Goal: Task Accomplishment & Management: Use online tool/utility

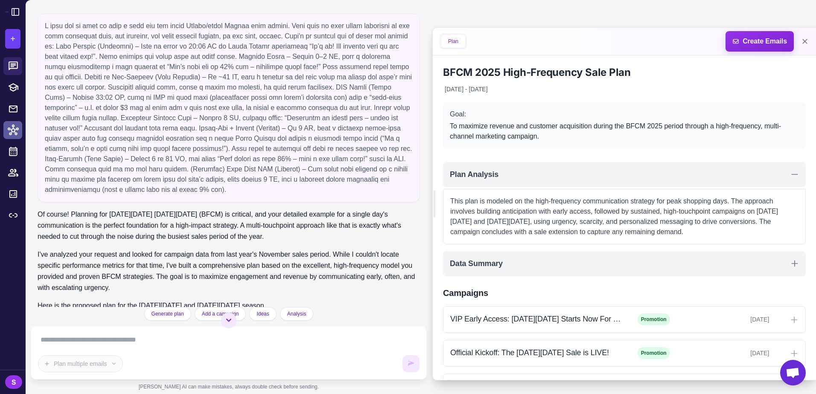
scroll to position [66, 0]
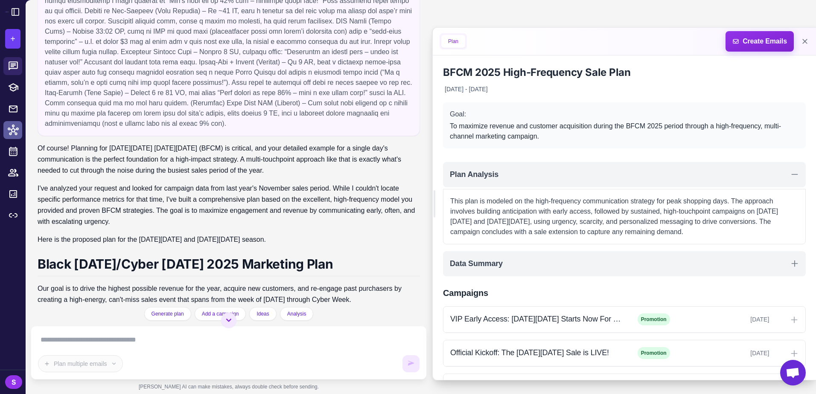
click at [12, 128] on icon at bounding box center [13, 130] width 11 height 11
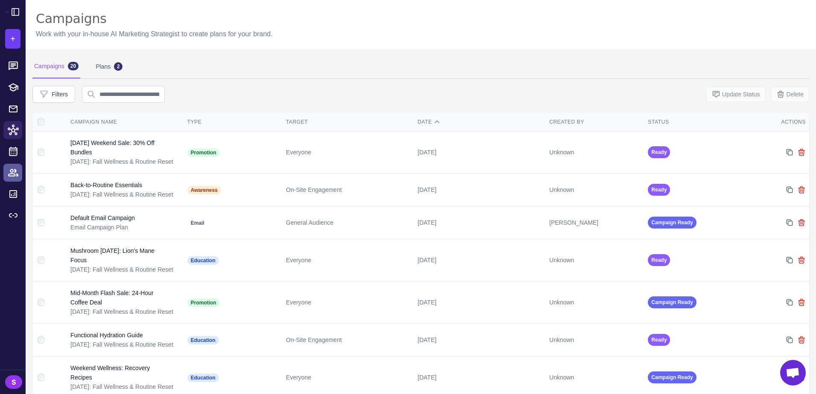
click at [12, 170] on icon at bounding box center [13, 172] width 11 height 11
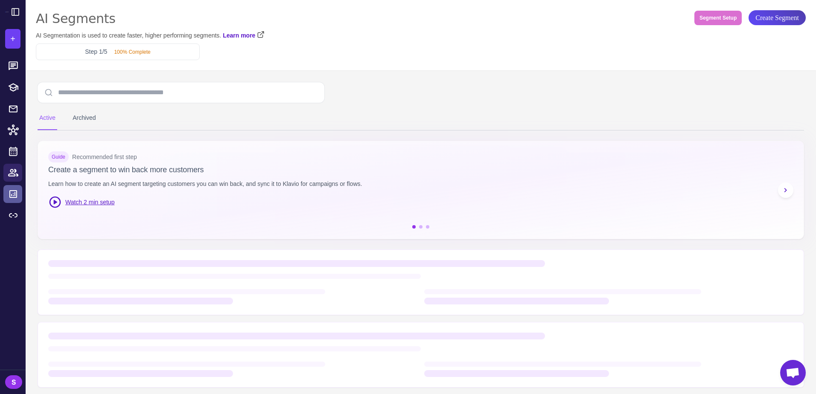
click at [13, 198] on icon at bounding box center [13, 194] width 8 height 8
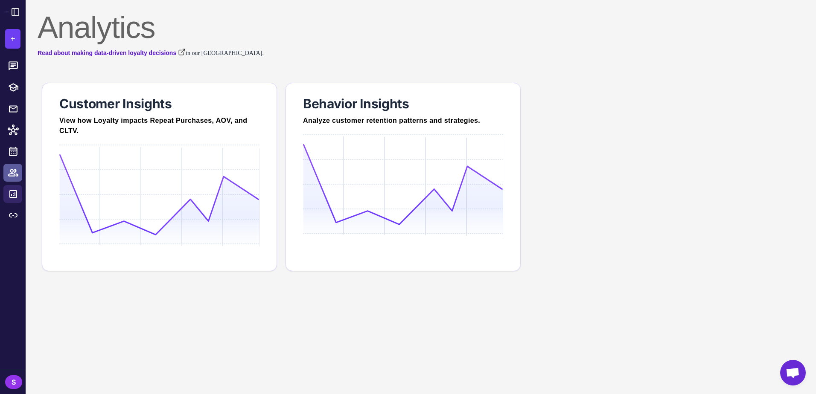
click at [14, 169] on icon at bounding box center [13, 172] width 11 height 11
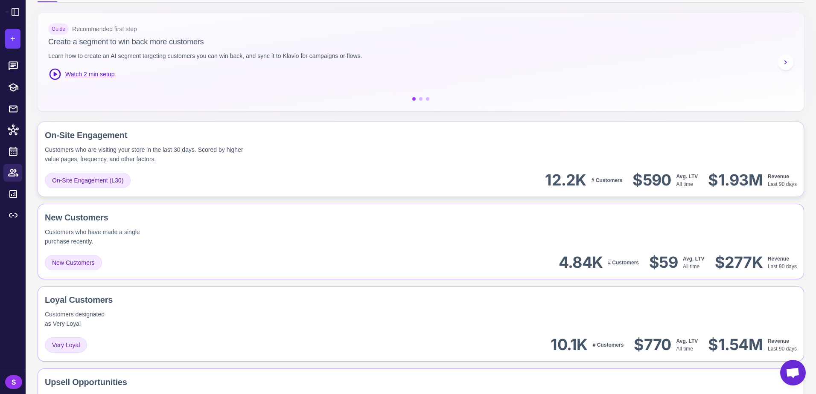
scroll to position [111, 0]
click at [413, 153] on div "On-Site Engagement Customers who are visiting your store in the last 30 days. S…" at bounding box center [421, 146] width 752 height 35
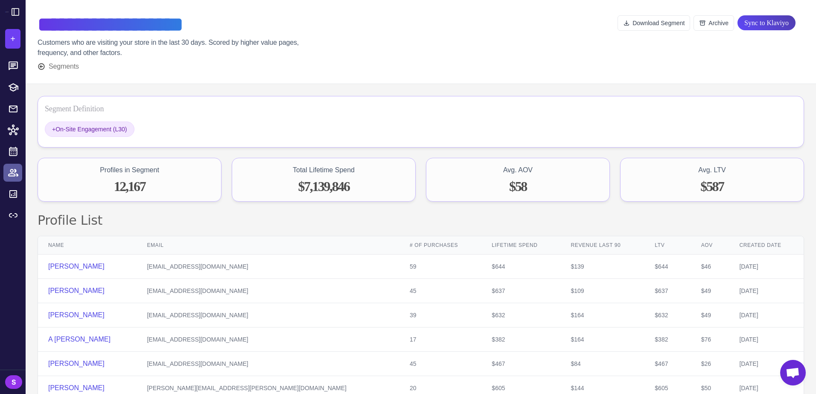
click at [15, 172] on icon at bounding box center [13, 172] width 10 height 7
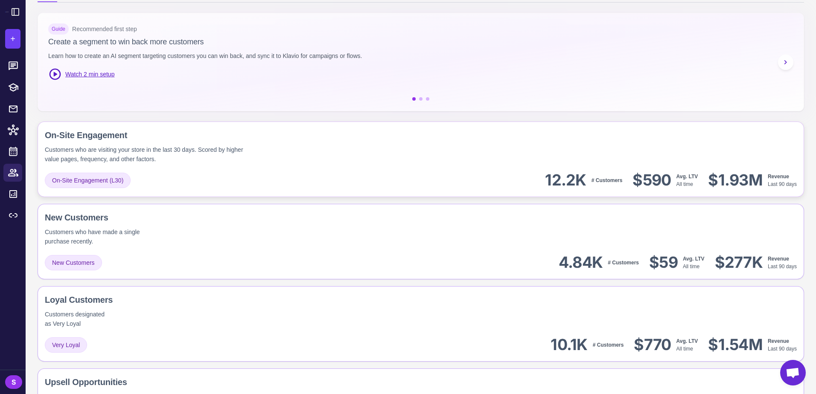
scroll to position [111, 0]
click at [305, 162] on div "On-Site Engagement Customers who are visiting your store in the last 30 days. S…" at bounding box center [200, 146] width 311 height 35
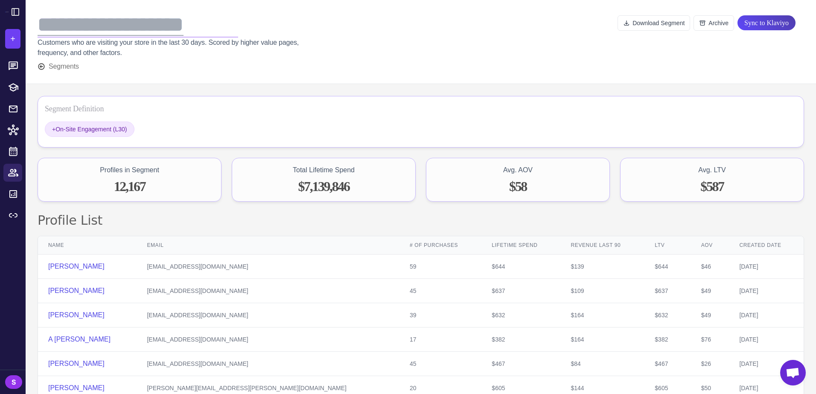
click at [68, 26] on div "**********" at bounding box center [138, 25] width 200 height 26
click at [46, 24] on div "**********" at bounding box center [138, 25] width 200 height 26
click at [41, 21] on div "**********" at bounding box center [138, 25] width 200 height 26
click at [48, 28] on div "**********" at bounding box center [138, 25] width 200 height 26
click at [87, 32] on div "**********" at bounding box center [138, 25] width 200 height 26
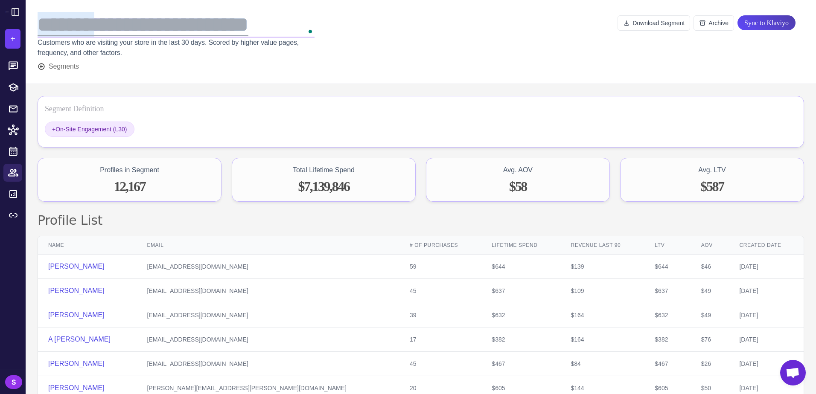
drag, startPoint x: 109, startPoint y: 27, endPoint x: 40, endPoint y: 26, distance: 69.1
click at [40, 26] on div "**********" at bounding box center [176, 25] width 277 height 26
copy div "*******"
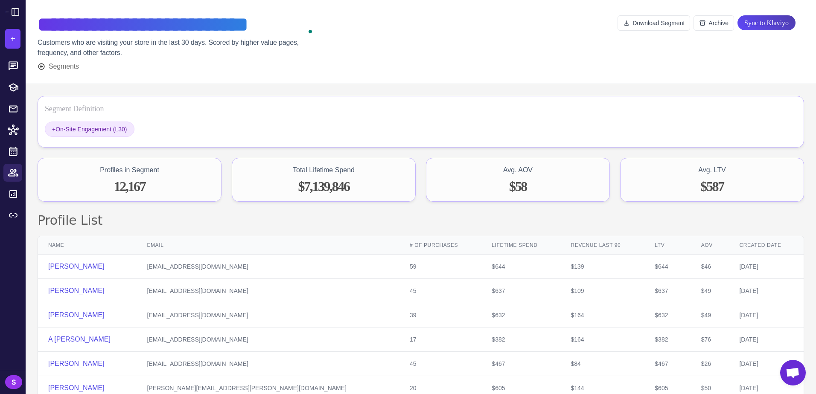
click at [385, 38] on div "**********" at bounding box center [211, 35] width 347 height 46
click at [12, 171] on icon at bounding box center [13, 172] width 11 height 11
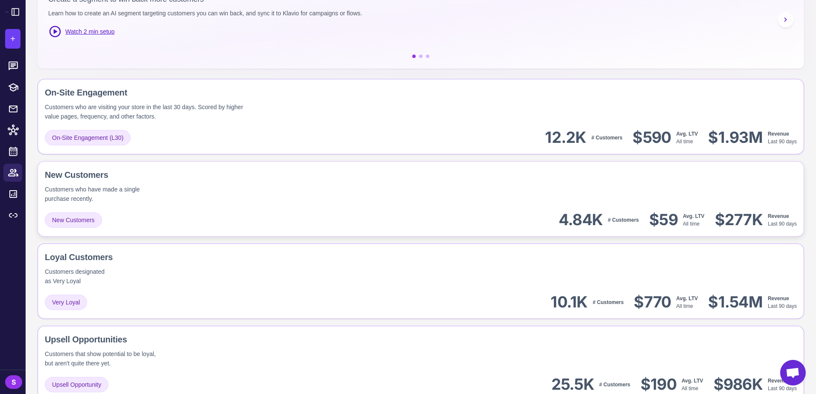
scroll to position [154, 0]
click at [304, 127] on div "On-Site Engagement Customers who are visiting your store in the last 30 days. S…" at bounding box center [421, 117] width 766 height 76
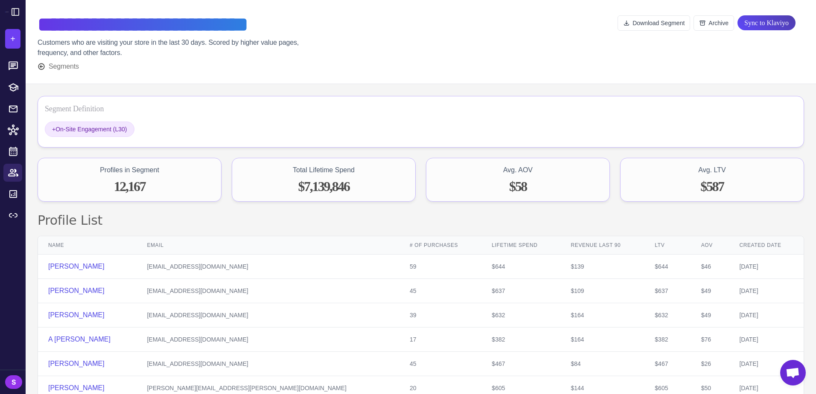
click at [385, 52] on div "**********" at bounding box center [211, 35] width 347 height 46
click at [15, 170] on icon at bounding box center [13, 172] width 11 height 11
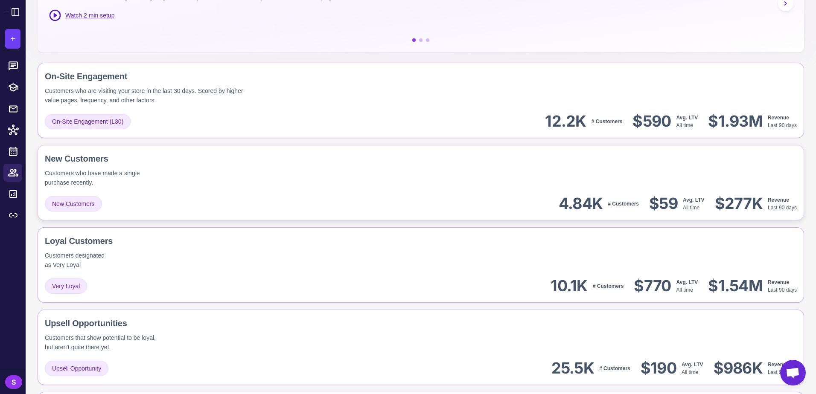
scroll to position [213, 0]
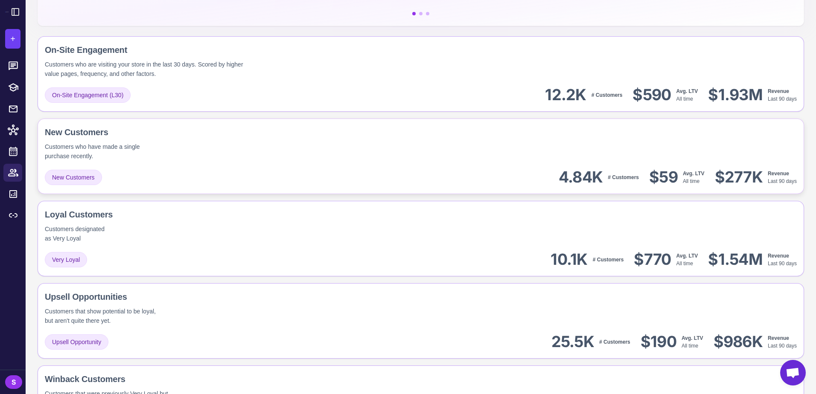
click at [219, 157] on div "New Customers Customers who have made a single purchase recently." at bounding box center [421, 143] width 752 height 35
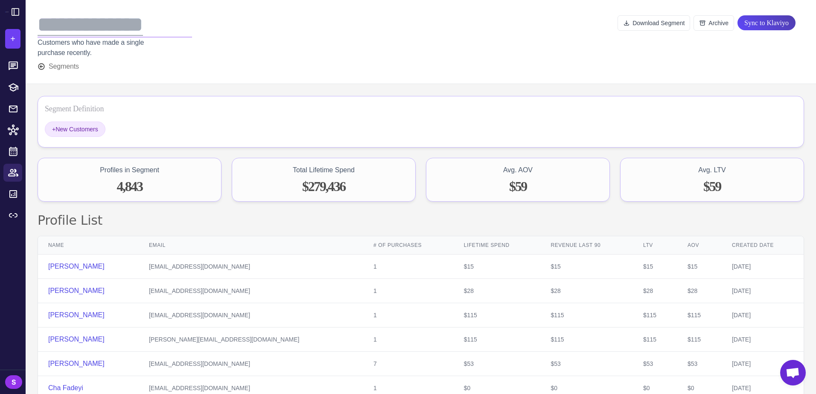
click at [41, 26] on div "**********" at bounding box center [115, 25] width 154 height 26
click at [39, 26] on div "**********" at bounding box center [115, 25] width 154 height 26
paste div "To enrich screen reader interactions, please activate Accessibility in Grammarl…"
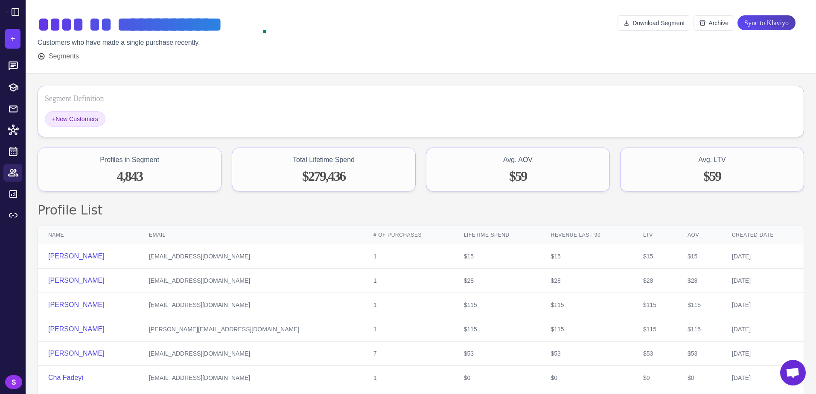
click at [354, 37] on div at bounding box center [443, 36] width 349 height 49
click at [12, 172] on icon at bounding box center [13, 172] width 10 height 7
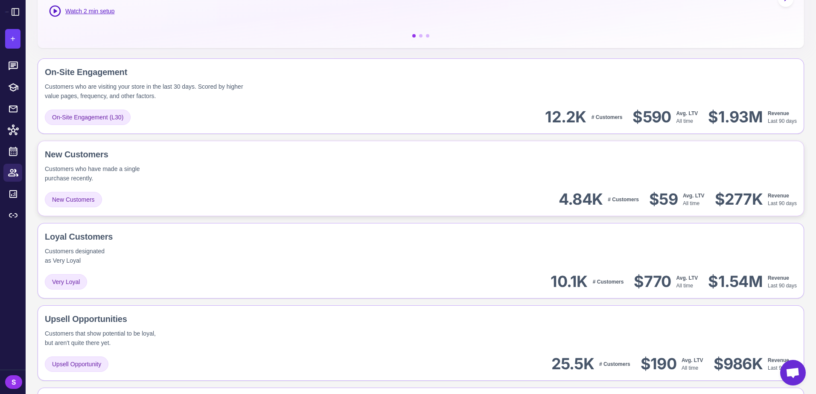
scroll to position [213, 0]
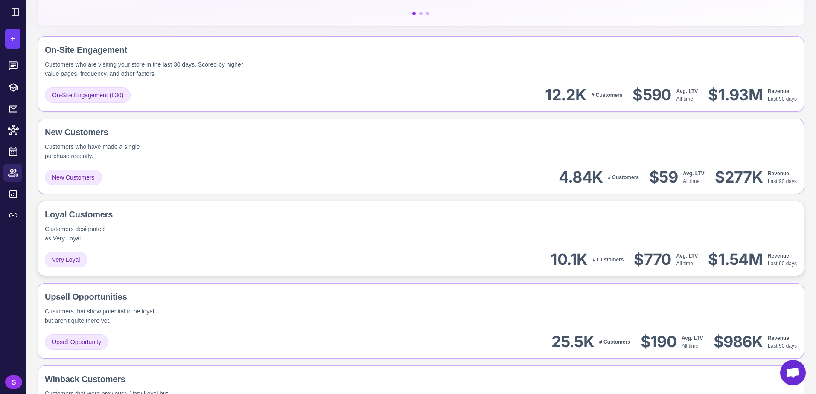
click at [193, 225] on div "Loyal Customers Customers designated as Very Loyal" at bounding box center [421, 225] width 752 height 35
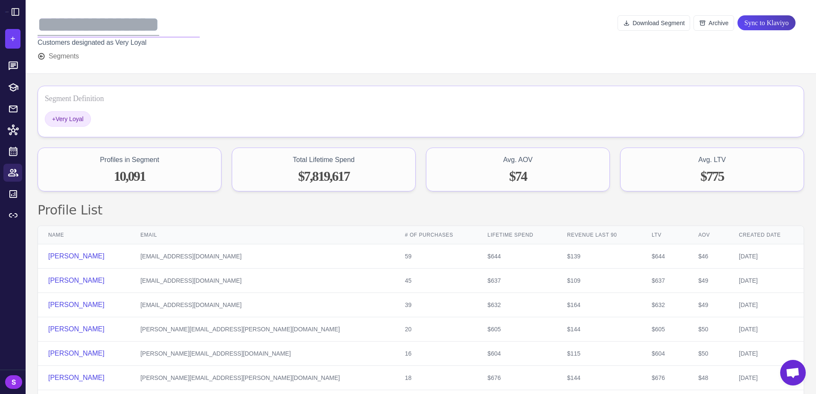
click at [41, 27] on div "**********" at bounding box center [119, 25] width 162 height 26
click at [39, 25] on div "**********" at bounding box center [119, 25] width 162 height 26
paste div "To enrich screen reader interactions, please activate Accessibility in Grammarl…"
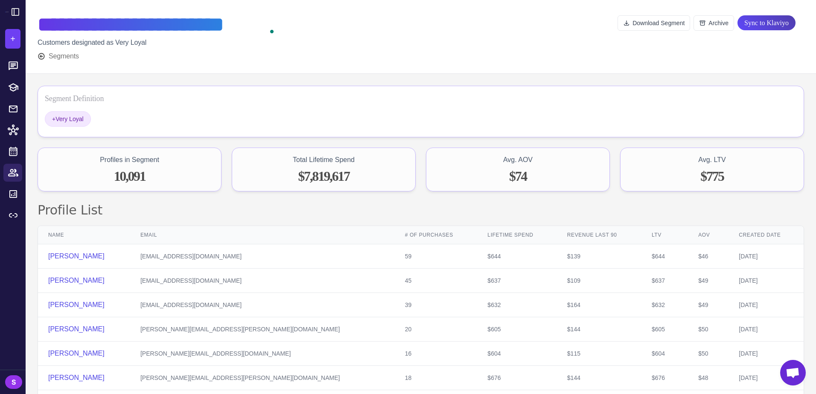
click at [328, 37] on div at bounding box center [446, 36] width 341 height 49
click at [15, 173] on icon at bounding box center [13, 172] width 11 height 11
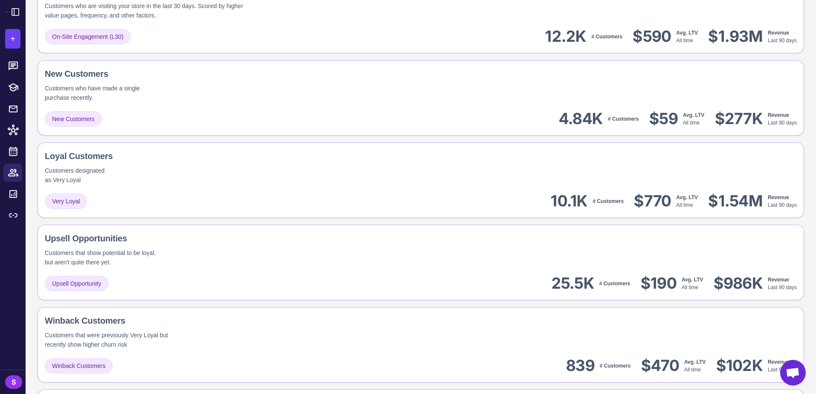
scroll to position [299, 0]
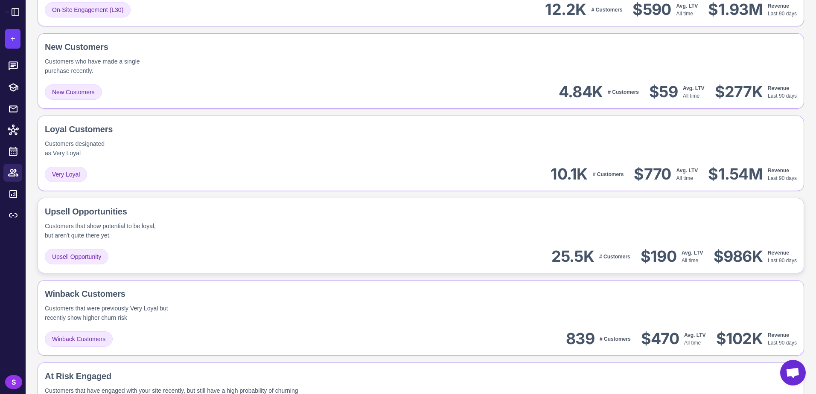
click at [219, 223] on div "Upsell Opportunities Customers that show potential to be loyal, but aren't quit…" at bounding box center [134, 222] width 178 height 35
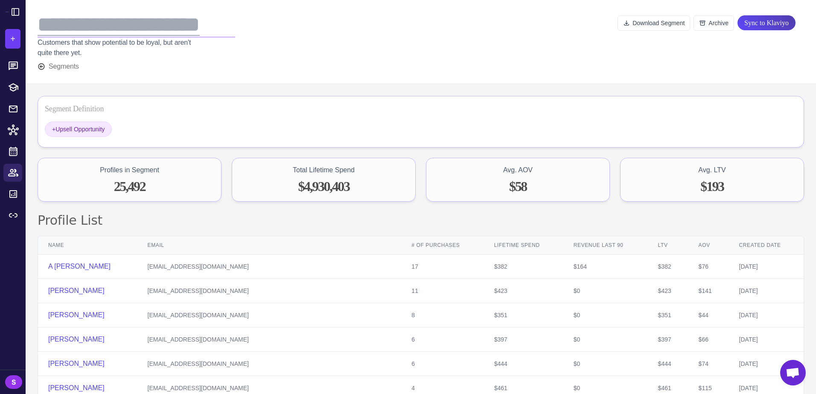
click at [41, 28] on div "**********" at bounding box center [137, 25] width 198 height 26
paste div "To enrich screen reader interactions, please activate Accessibility in Grammarl…"
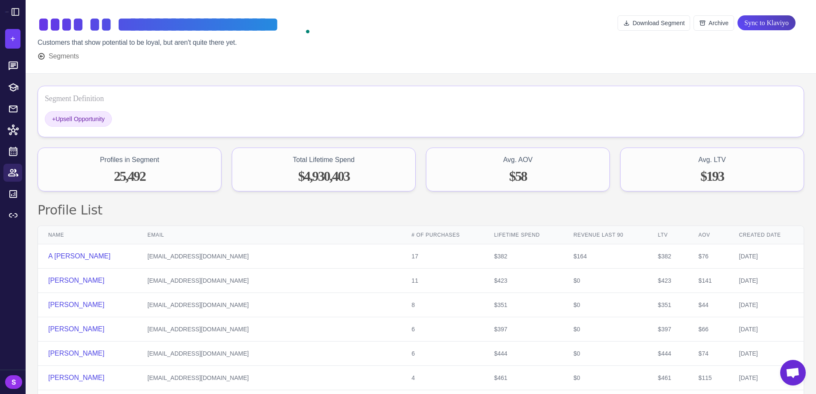
click at [338, 37] on div at bounding box center [465, 36] width 306 height 49
click at [17, 175] on icon at bounding box center [13, 172] width 10 height 7
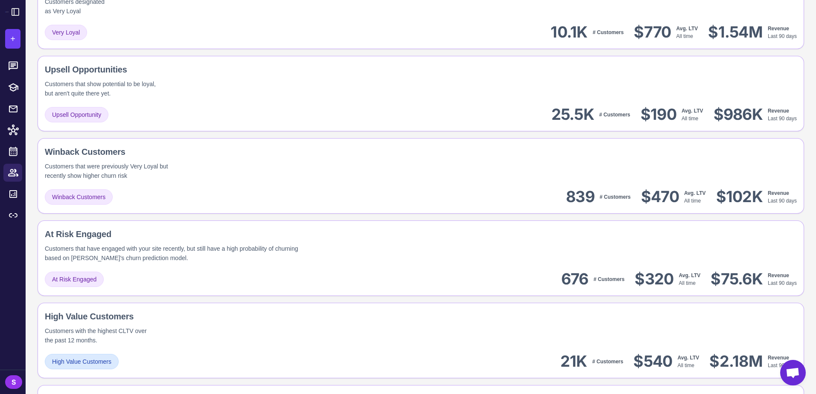
scroll to position [427, 0]
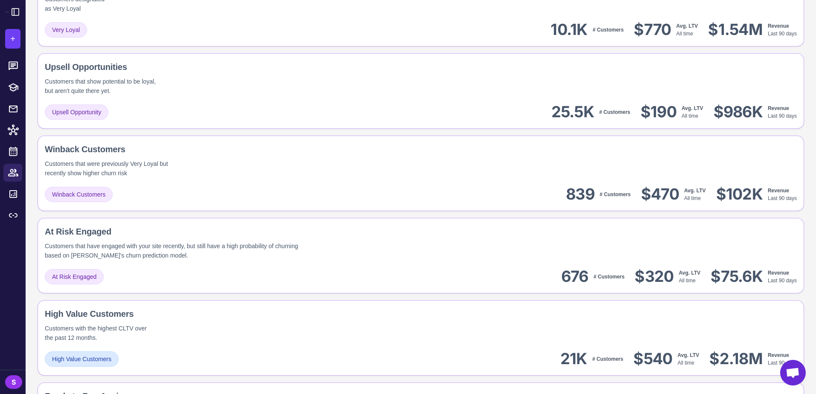
click at [240, 177] on div "Winback Customers Customers that were previously Very Loyal but recently show h…" at bounding box center [148, 160] width 207 height 35
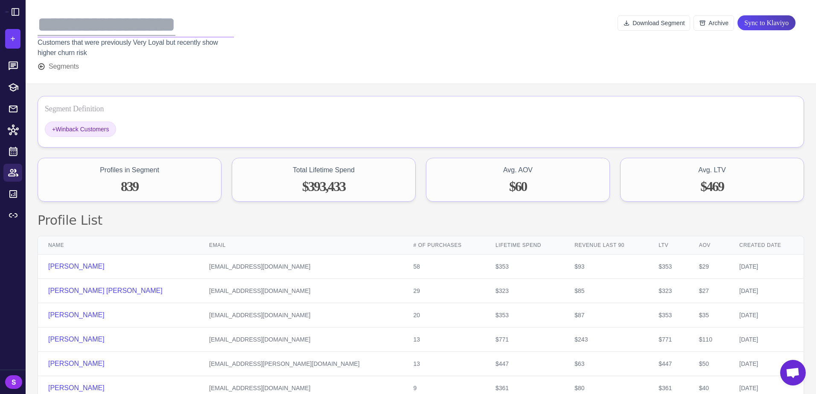
click at [39, 24] on div "**********" at bounding box center [136, 25] width 196 height 26
click at [41, 25] on div "**********" at bounding box center [136, 25] width 196 height 26
click at [39, 27] on div "**********" at bounding box center [136, 25] width 196 height 26
paste div "To enrich screen reader interactions, please activate Accessibility in Grammarl…"
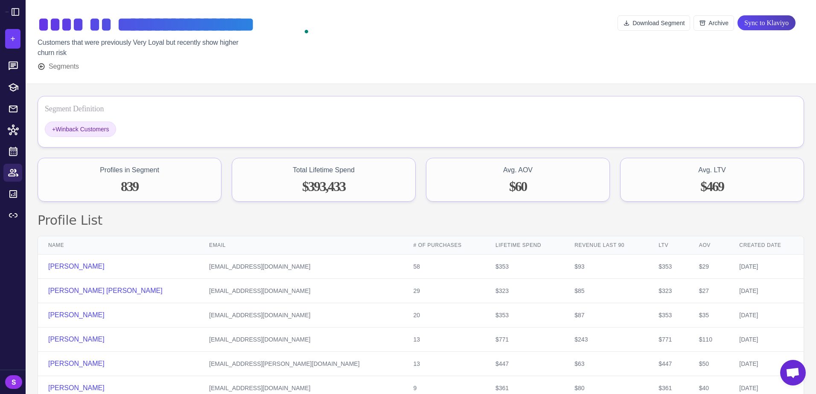
click at [379, 47] on div at bounding box center [464, 42] width 307 height 60
click at [16, 171] on icon at bounding box center [13, 172] width 10 height 7
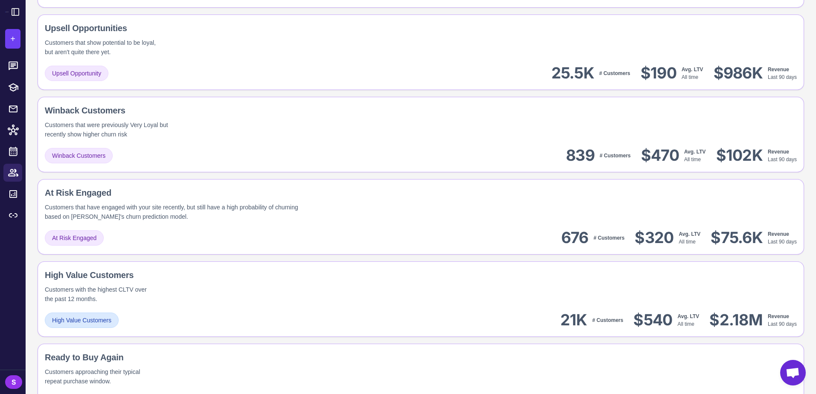
scroll to position [469, 0]
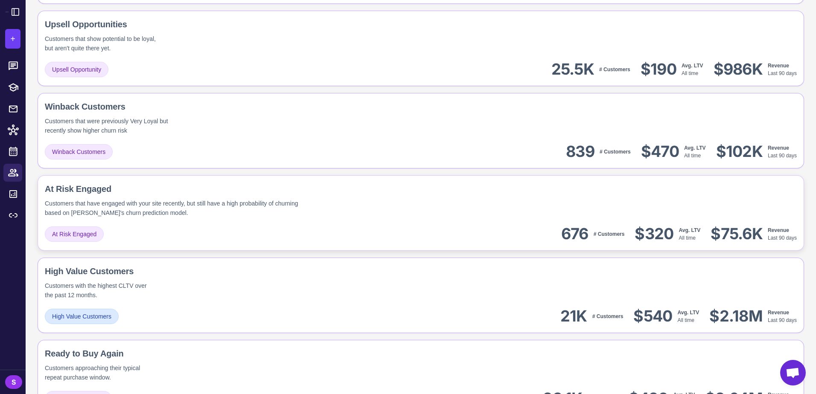
click at [255, 207] on div "Customers that have engaged with your site recently, but still have a high prob…" at bounding box center [177, 208] width 265 height 19
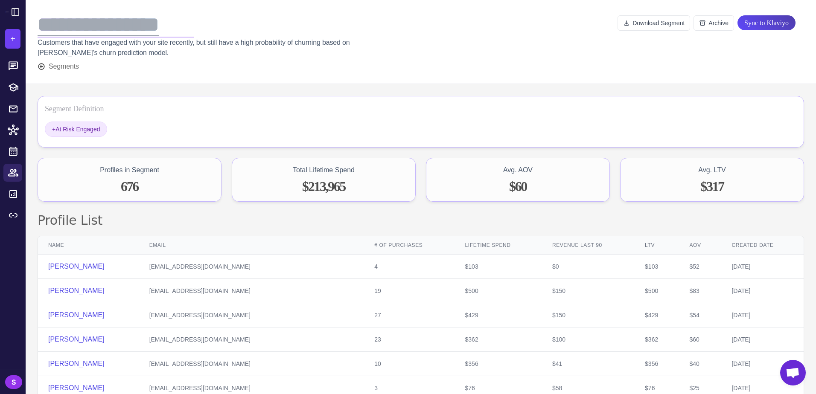
click at [42, 23] on div "**********" at bounding box center [116, 25] width 156 height 26
click at [40, 27] on div "**********" at bounding box center [116, 25] width 156 height 26
paste div "To enrich screen reader interactions, please activate Accessibility in Grammarl…"
click at [325, 37] on div "**********" at bounding box center [260, 25] width 445 height 26
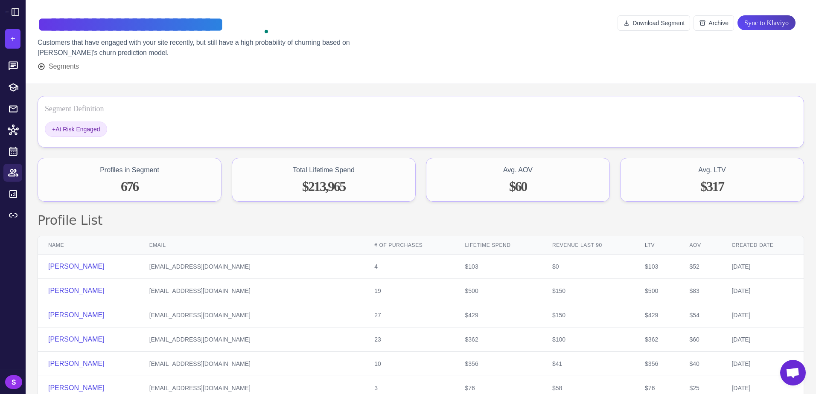
click at [421, 41] on div "**********" at bounding box center [260, 35] width 445 height 46
click at [15, 173] on icon at bounding box center [13, 172] width 11 height 11
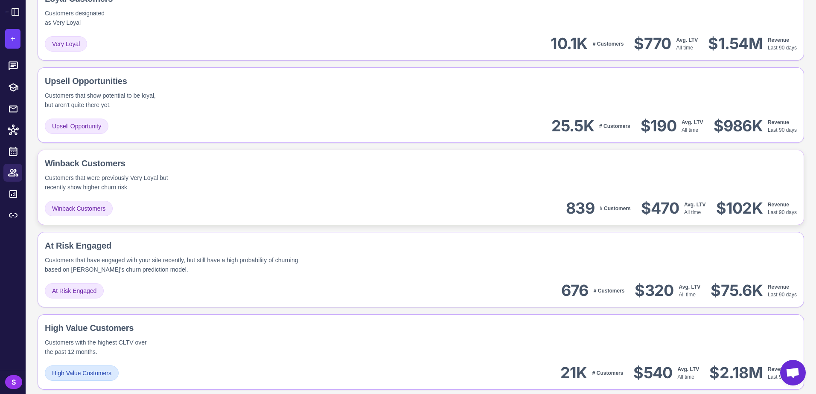
scroll to position [469, 0]
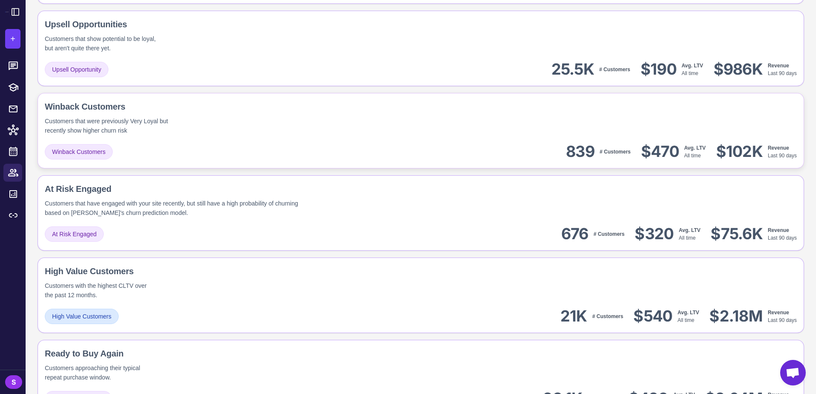
click at [280, 145] on div "Winback Customers 839 # Customers $470 Avg. LTV All time $102K Revenue Last 90 …" at bounding box center [421, 151] width 752 height 19
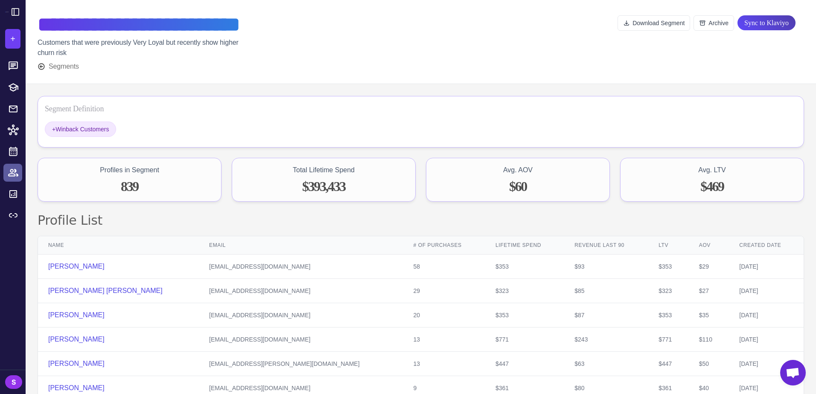
click at [16, 169] on icon at bounding box center [13, 172] width 11 height 11
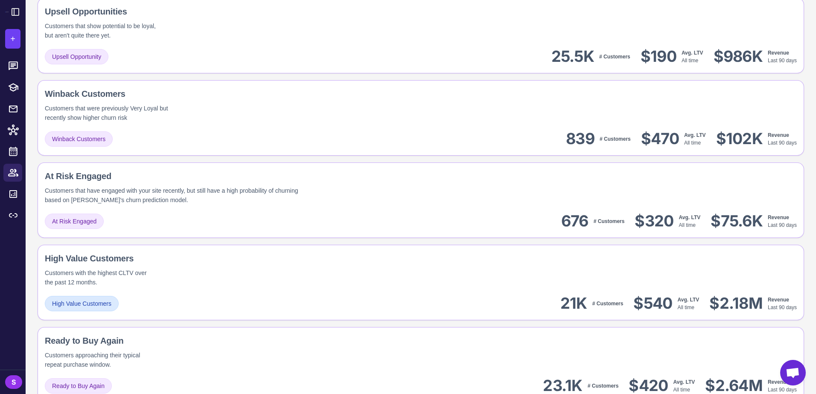
scroll to position [512, 0]
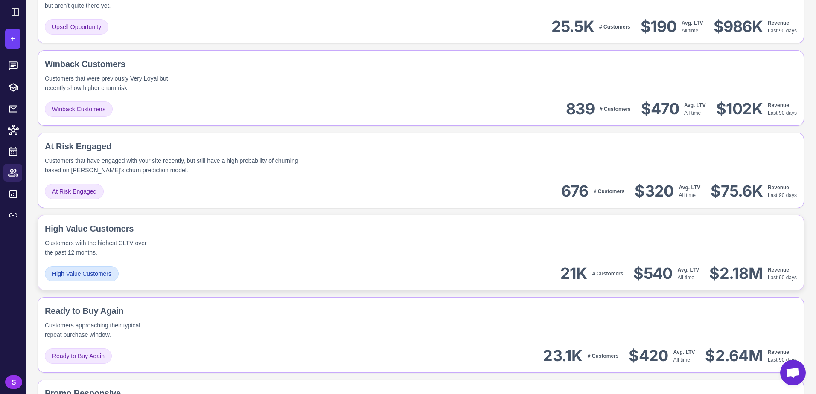
click at [284, 240] on div "High Value Customers Customers with the highest CLTV over the past 12 months." at bounding box center [421, 239] width 752 height 35
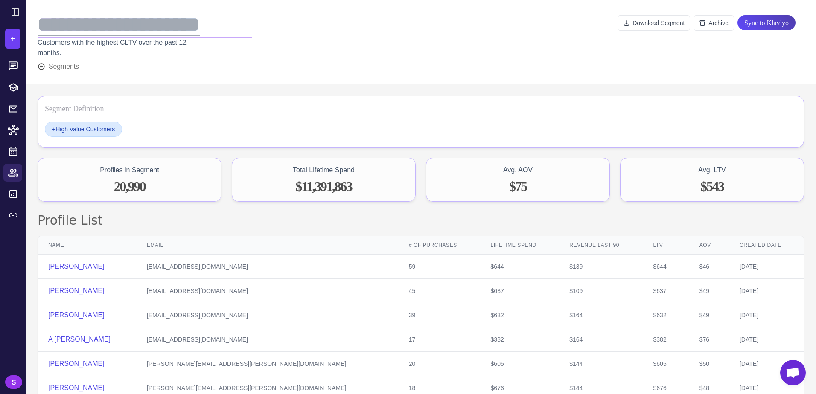
click at [44, 28] on div "**********" at bounding box center [145, 25] width 215 height 26
click at [39, 26] on div "**********" at bounding box center [145, 25] width 215 height 26
paste div "To enrich screen reader interactions, please activate Accessibility in Grammarl…"
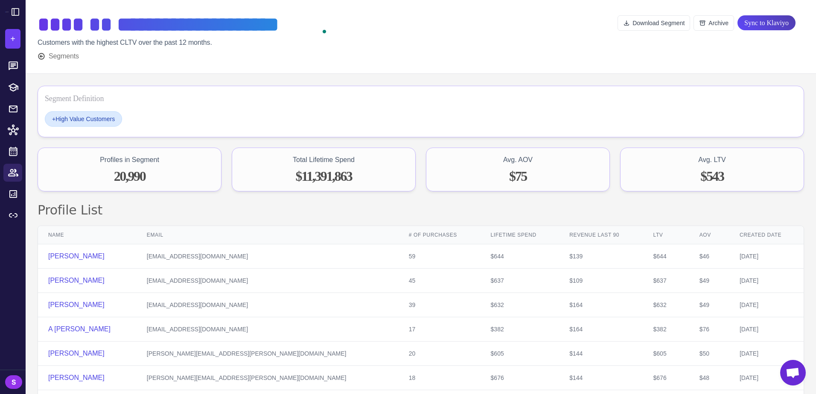
click at [391, 43] on div at bounding box center [472, 36] width 289 height 49
click at [10, 173] on icon at bounding box center [13, 172] width 11 height 11
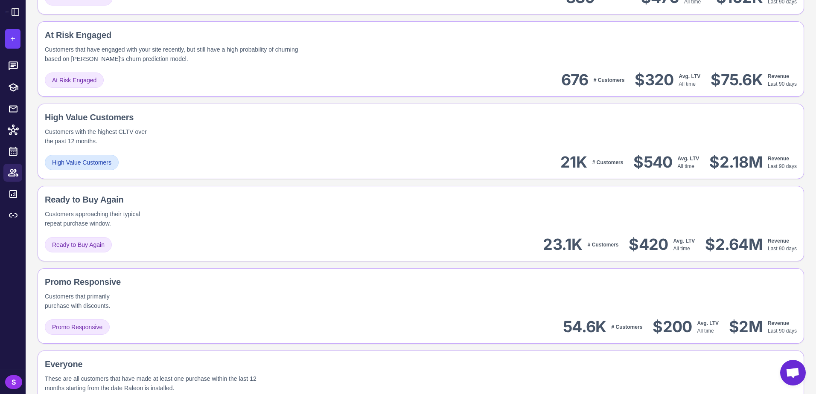
scroll to position [667, 0]
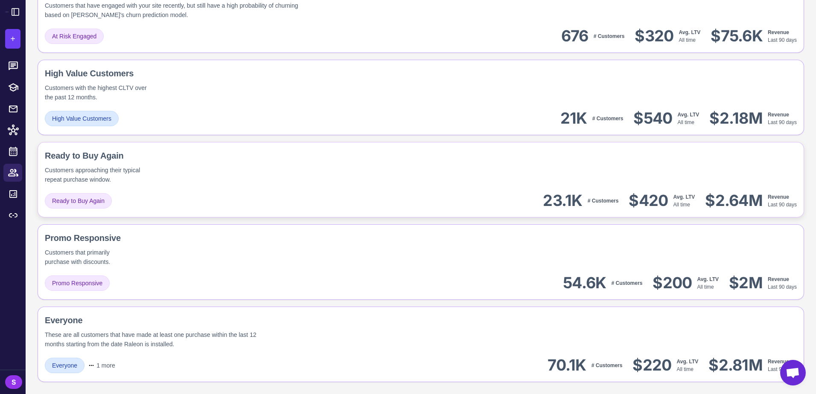
click at [275, 186] on div "Ready to Buy Again Customers approaching their typical repeat purchase window. …" at bounding box center [421, 180] width 766 height 76
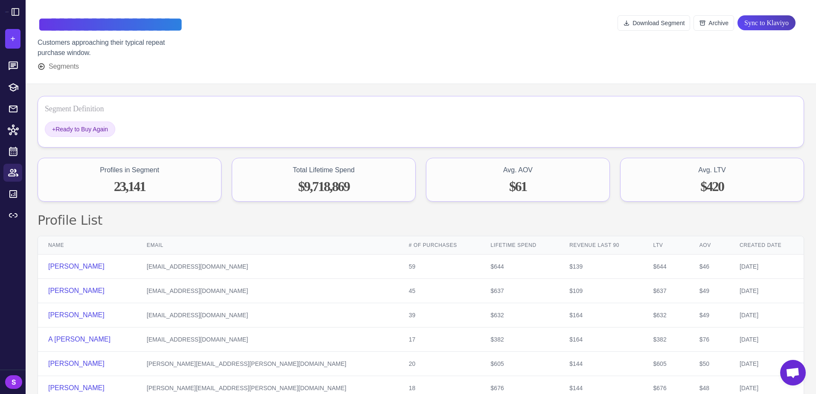
click at [36, 26] on div "**********" at bounding box center [421, 42] width 790 height 84
click at [40, 27] on div "**********" at bounding box center [131, 25] width 186 height 26
paste div "To enrich screen reader interactions, please activate Accessibility in Grammarl…"
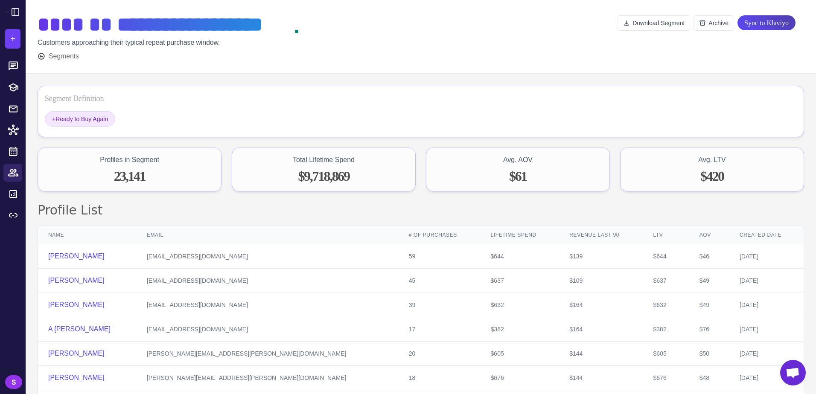
click at [332, 35] on div at bounding box center [459, 36] width 317 height 49
click at [9, 173] on icon at bounding box center [13, 172] width 11 height 11
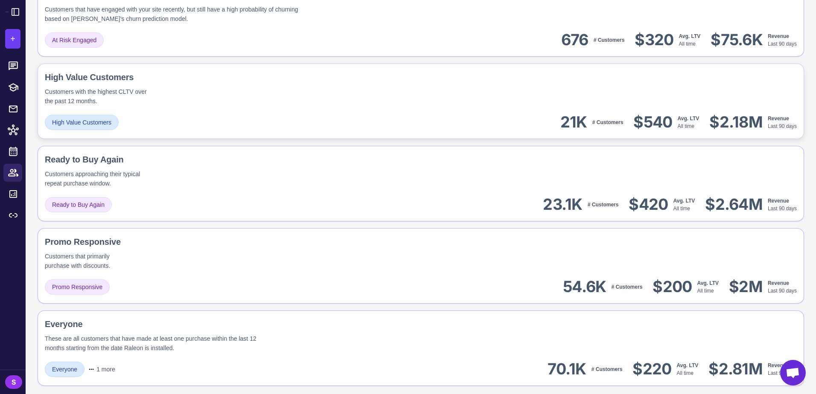
scroll to position [667, 0]
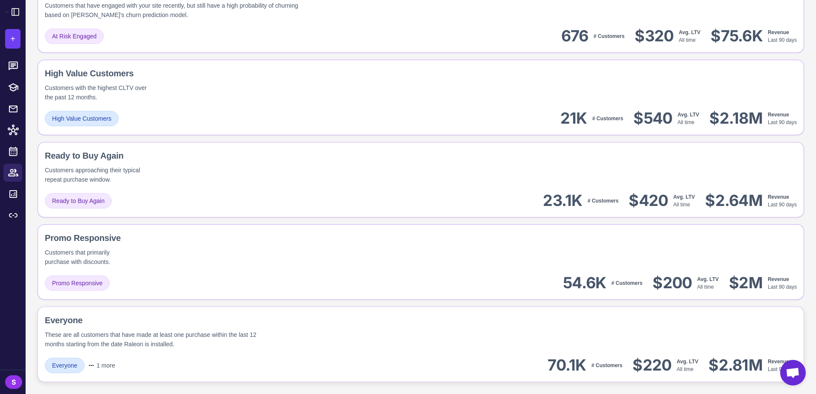
click at [232, 338] on div "These are all customers that have made at least one purchase within the last 12…" at bounding box center [159, 339] width 228 height 19
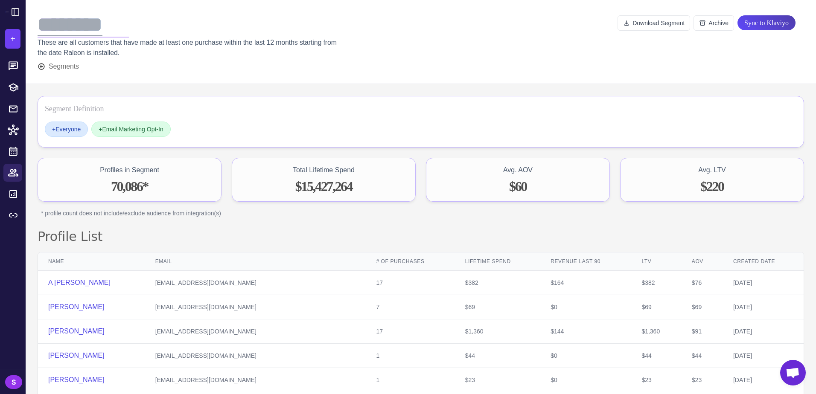
click at [42, 28] on div "********" at bounding box center [83, 25] width 91 height 26
click at [40, 26] on div "********" at bounding box center [83, 25] width 91 height 26
paste div
click at [337, 32] on div "******* ********" at bounding box center [229, 25] width 383 height 26
click at [12, 172] on icon at bounding box center [13, 172] width 10 height 7
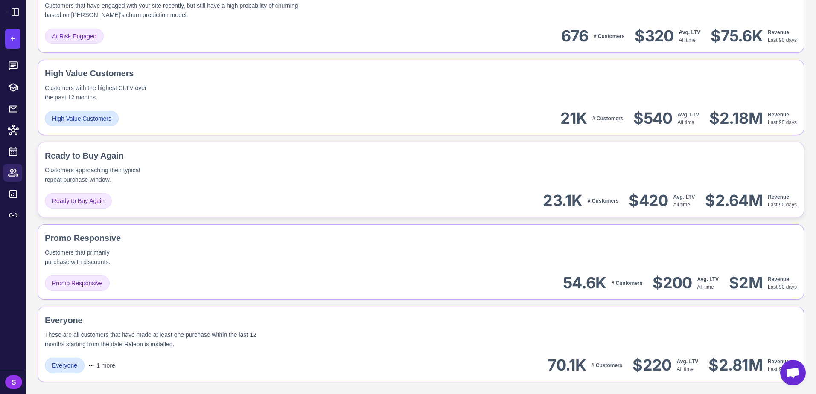
scroll to position [667, 0]
click at [282, 254] on div "Promo Responsive Customers that primarily purchase with discounts." at bounding box center [421, 249] width 752 height 35
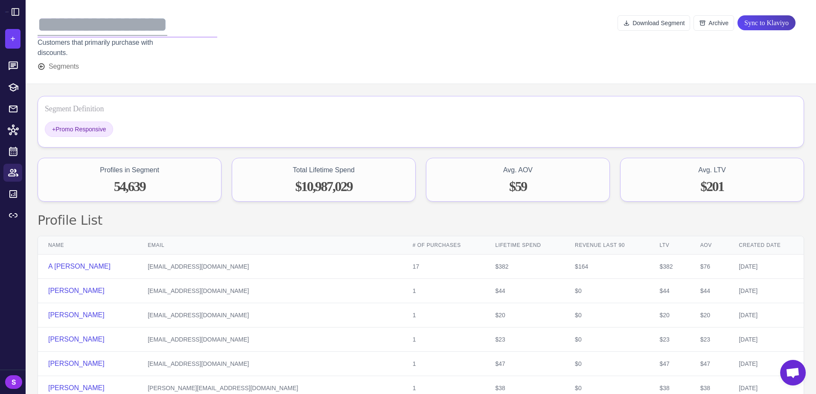
click at [39, 24] on div "**********" at bounding box center [128, 25] width 180 height 26
click at [40, 23] on div "**********" at bounding box center [128, 25] width 180 height 26
paste div "To enrich screen reader interactions, please activate Accessibility in Grammarl…"
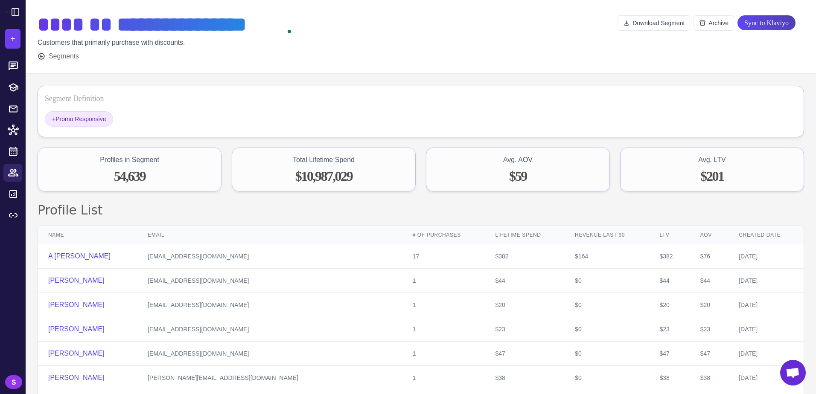
click at [361, 23] on div at bounding box center [455, 36] width 324 height 49
click at [9, 172] on icon at bounding box center [13, 172] width 11 height 11
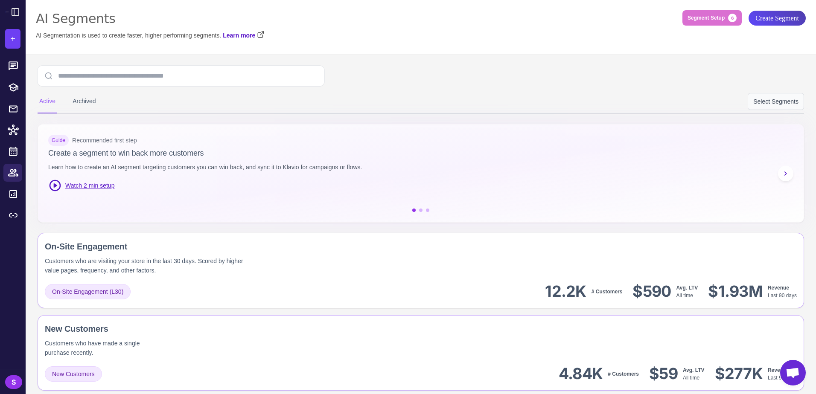
click at [760, 101] on button "Select Segments" at bounding box center [775, 101] width 56 height 17
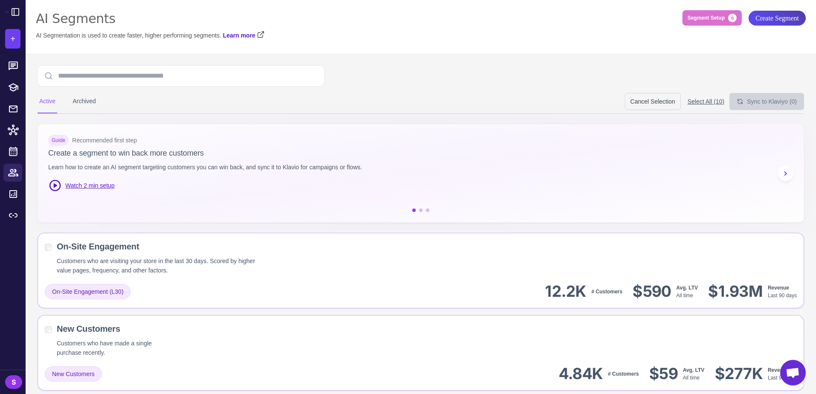
click at [520, 39] on div "AI Segmentation is used to create faster, higher performing segments. Learn more" at bounding box center [421, 35] width 770 height 9
click at [625, 97] on button "Cancel Selection" at bounding box center [653, 101] width 56 height 17
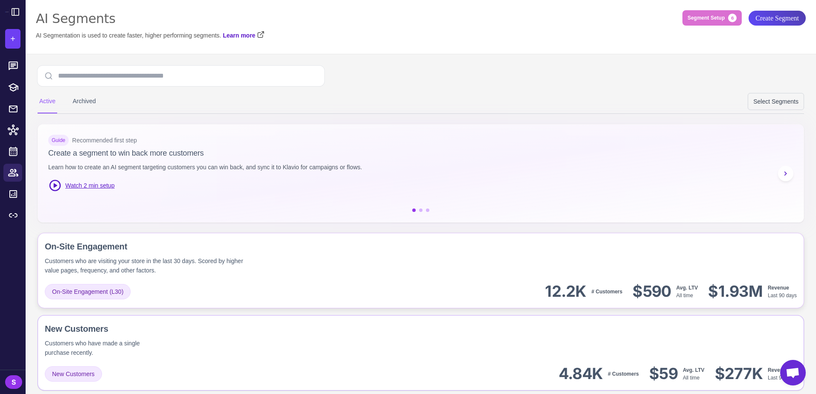
click at [72, 257] on div "Customers who are visiting your store in the last 30 days. Scored by higher val…" at bounding box center [148, 265] width 207 height 19
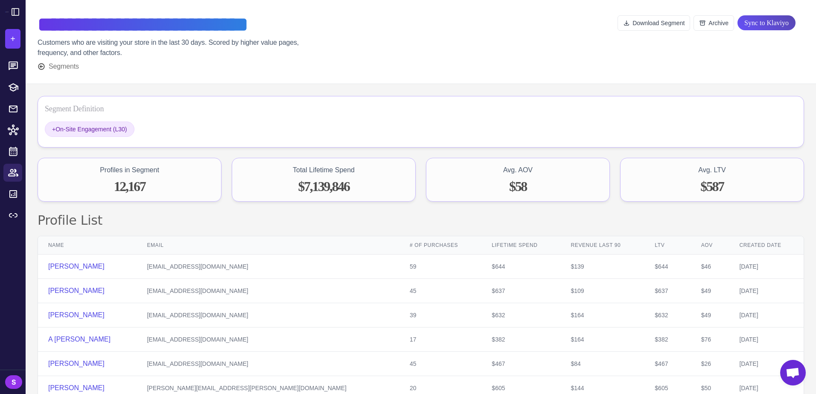
click at [746, 26] on span "Sync to Klaviyo" at bounding box center [766, 22] width 44 height 15
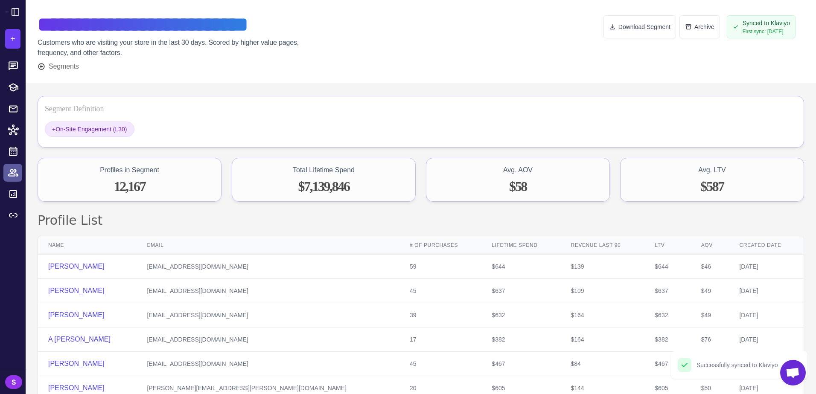
click at [14, 171] on icon at bounding box center [13, 172] width 11 height 11
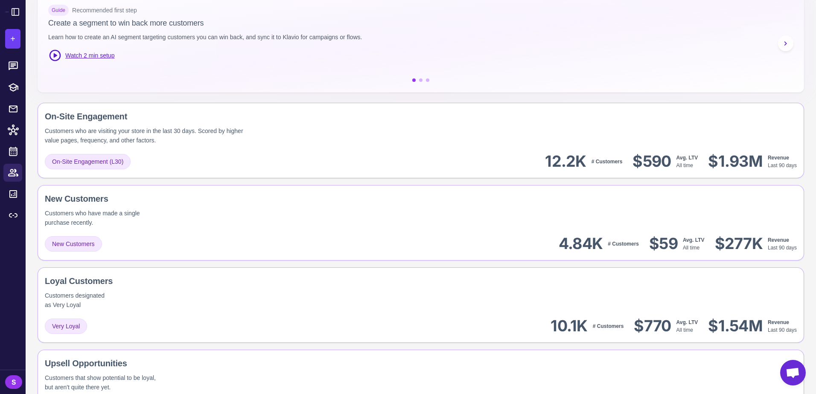
scroll to position [171, 0]
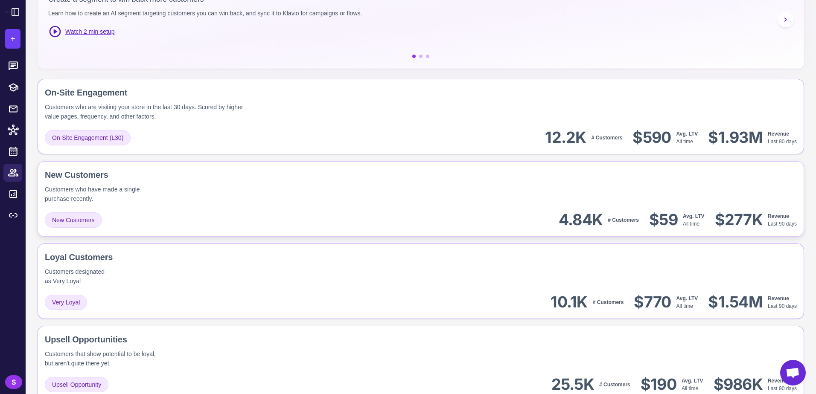
click at [278, 202] on div "New Customers Customers who have made a single purchase recently." at bounding box center [421, 186] width 752 height 35
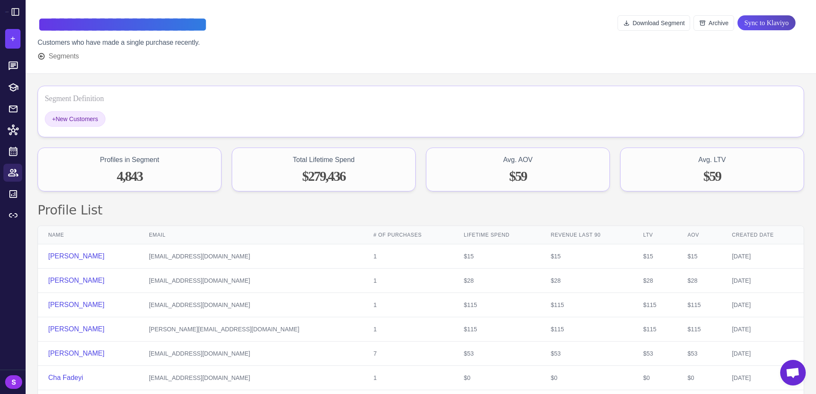
click at [757, 22] on span "Sync to Klaviyo" at bounding box center [766, 22] width 44 height 15
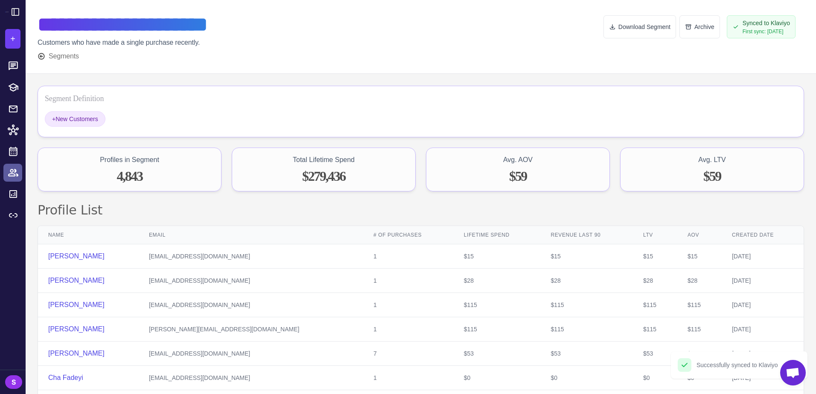
click at [12, 172] on icon at bounding box center [13, 172] width 10 height 7
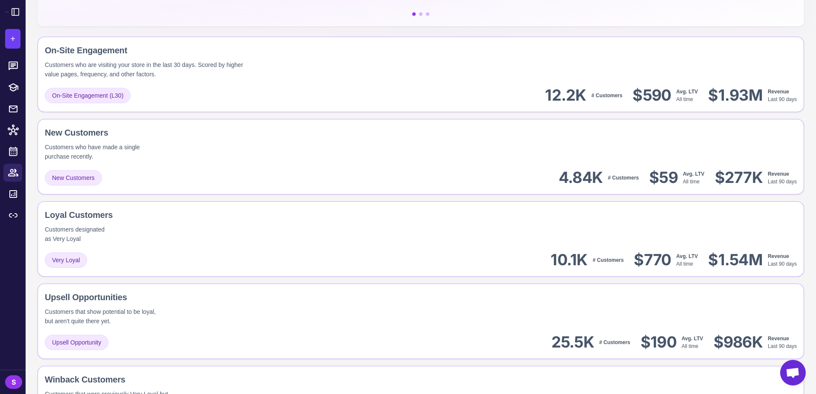
scroll to position [213, 0]
click at [212, 232] on div "Loyal Customers Customers designated as Very Loyal" at bounding box center [421, 225] width 752 height 35
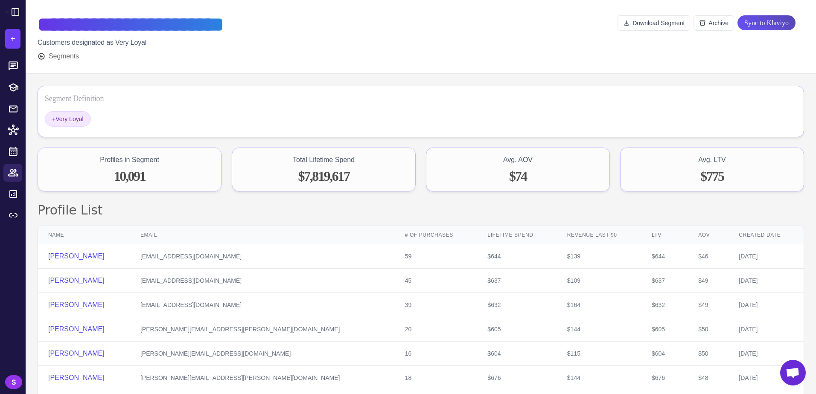
click at [758, 23] on span "Sync to Klaviyo" at bounding box center [766, 22] width 44 height 15
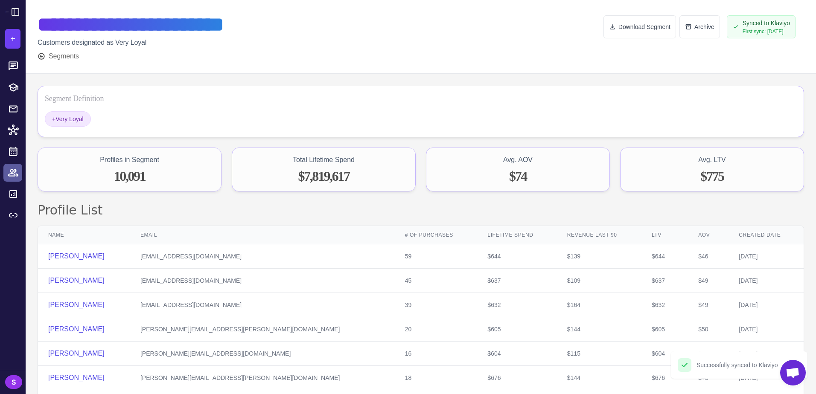
click at [11, 172] on icon at bounding box center [13, 172] width 10 height 7
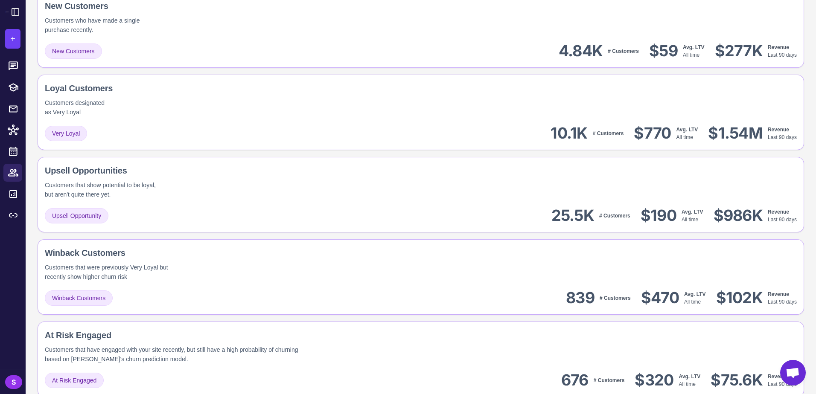
scroll to position [341, 0]
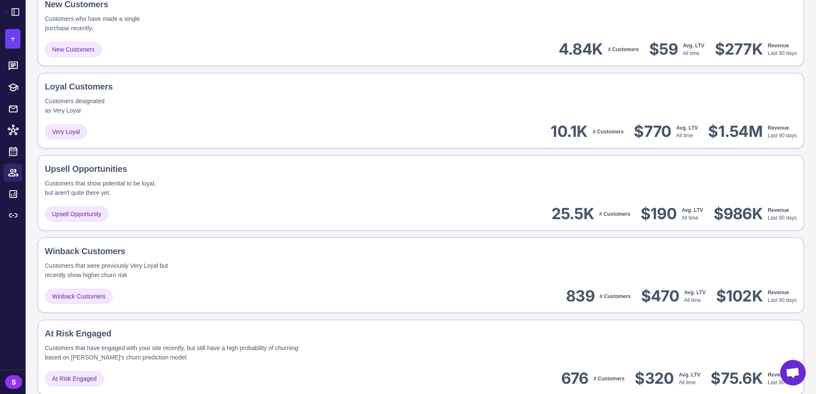
click at [217, 194] on div "Upsell Opportunities Customers that show potential to be loyal, but aren't quit…" at bounding box center [134, 180] width 178 height 35
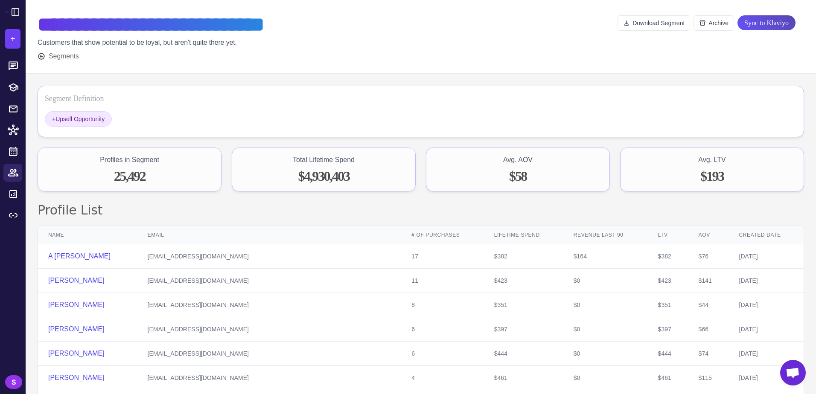
click at [773, 25] on span "Sync to Klaviyo" at bounding box center [766, 22] width 44 height 15
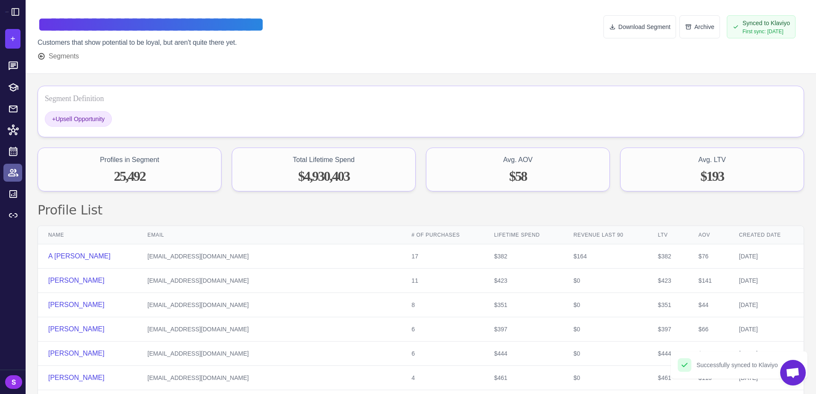
click at [11, 173] on icon at bounding box center [13, 172] width 11 height 11
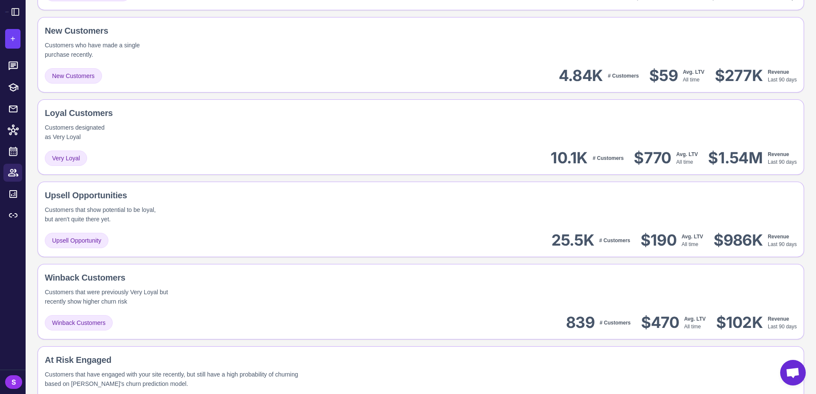
scroll to position [341, 0]
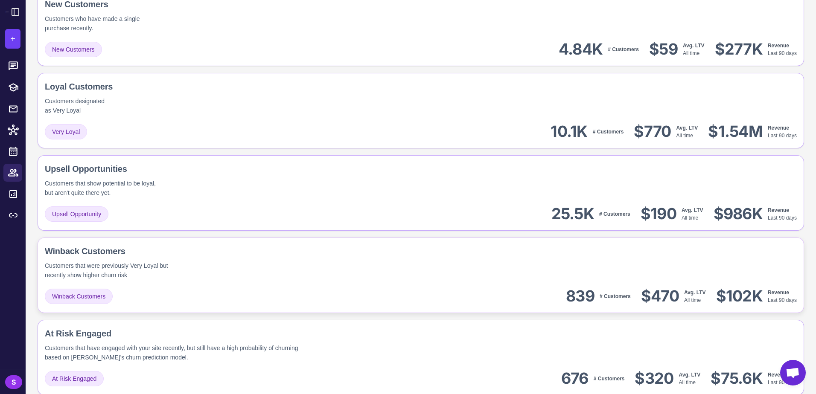
click at [171, 251] on div "Winback Customers" at bounding box center [148, 251] width 207 height 13
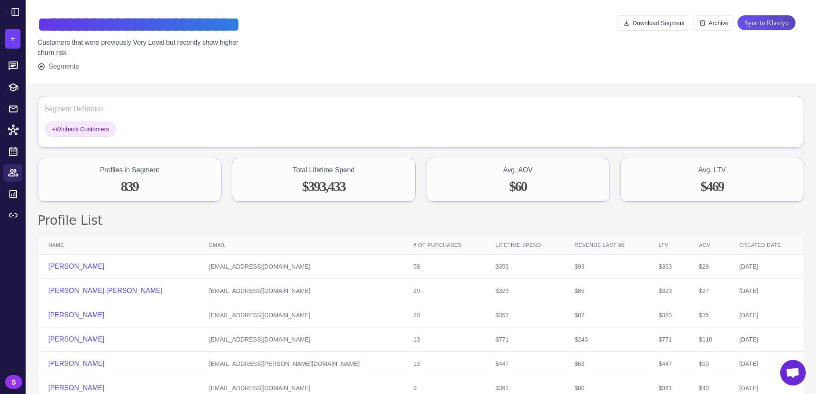
click at [763, 23] on span "Sync to Klaviyo" at bounding box center [766, 22] width 44 height 15
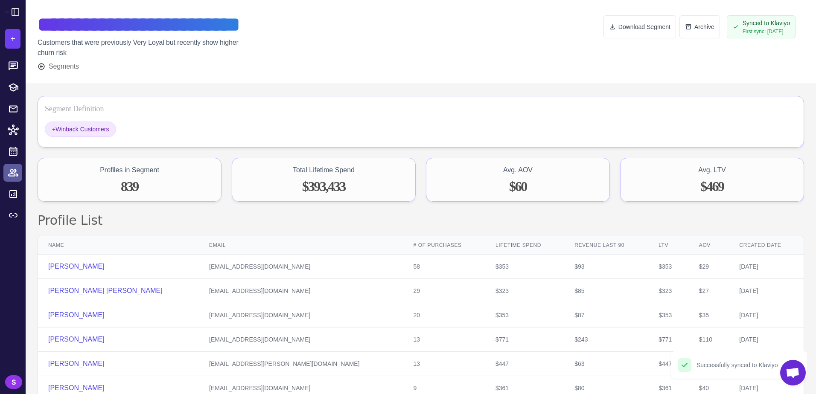
click at [12, 172] on icon at bounding box center [13, 172] width 10 height 7
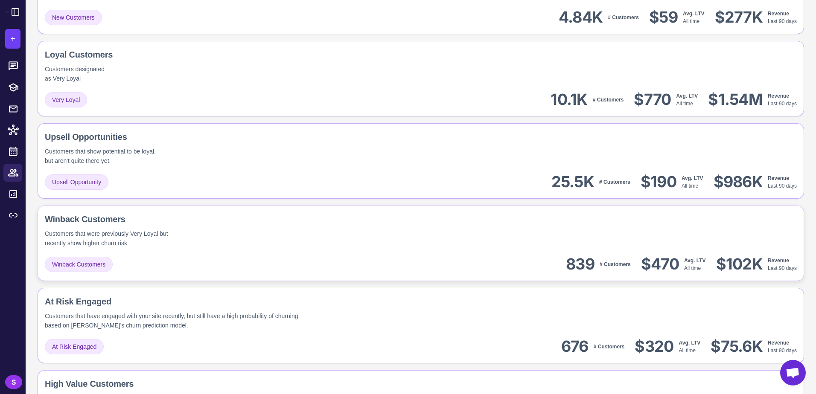
scroll to position [427, 0]
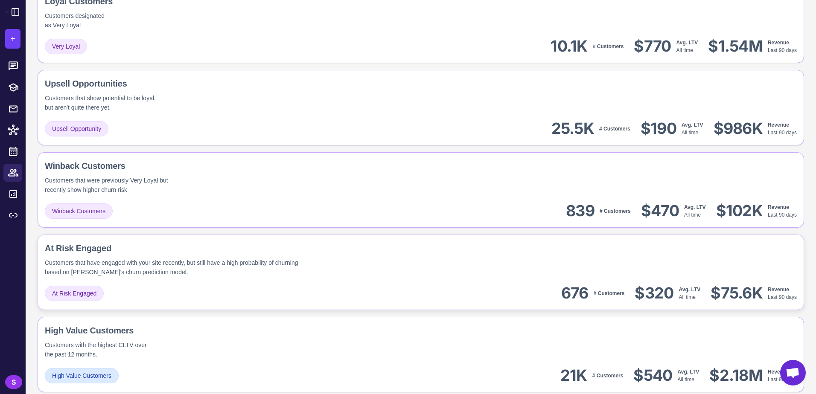
click at [195, 258] on div "Customers that have engaged with your site recently, but still have a high prob…" at bounding box center [177, 267] width 265 height 19
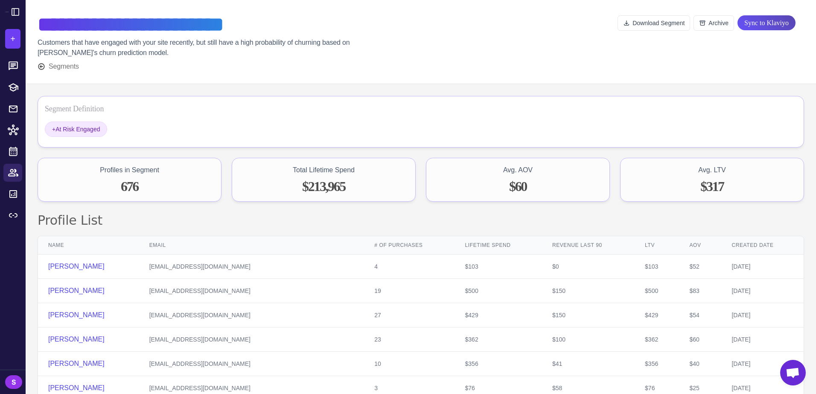
click at [764, 26] on span "Sync to Klaviyo" at bounding box center [766, 22] width 44 height 15
click at [12, 173] on icon at bounding box center [13, 172] width 11 height 11
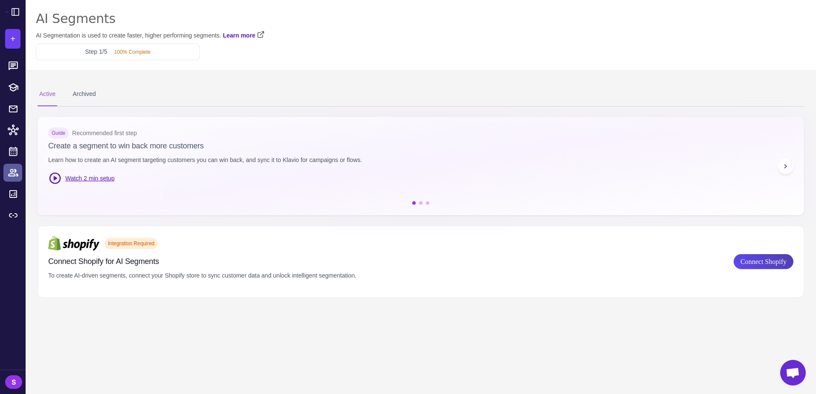
click at [11, 172] on icon at bounding box center [13, 172] width 10 height 7
click at [752, 259] on span "Connect Shopify" at bounding box center [763, 261] width 46 height 15
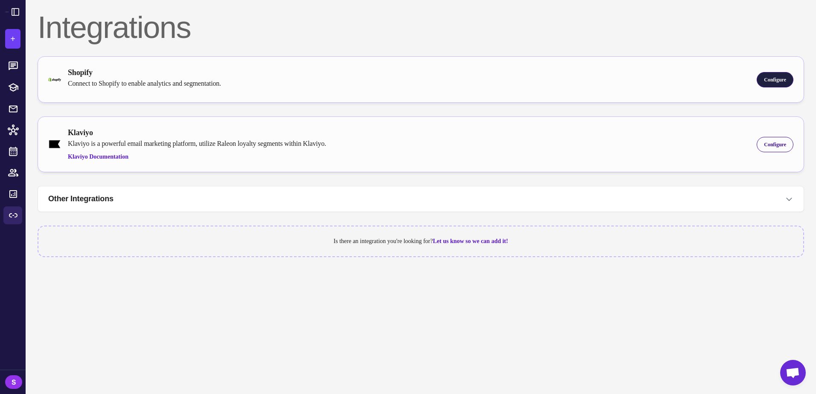
click at [762, 84] on div "Configure" at bounding box center [774, 79] width 37 height 15
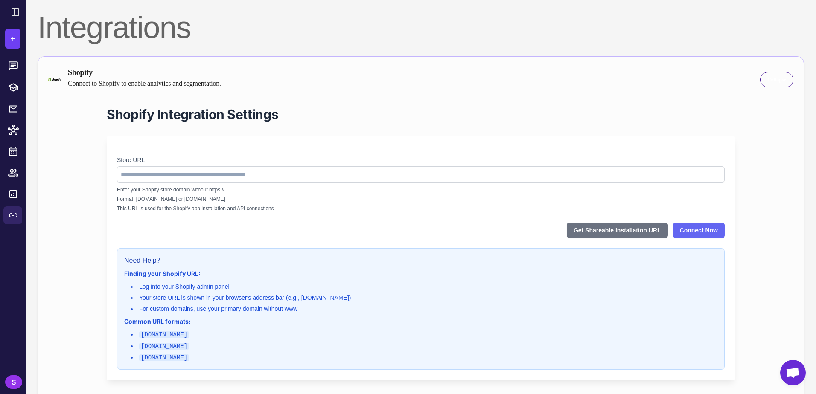
type input "**********"
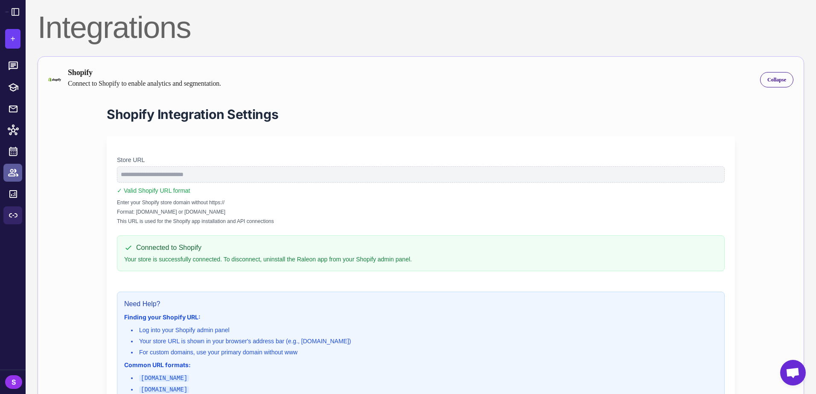
click at [11, 173] on icon at bounding box center [13, 172] width 11 height 11
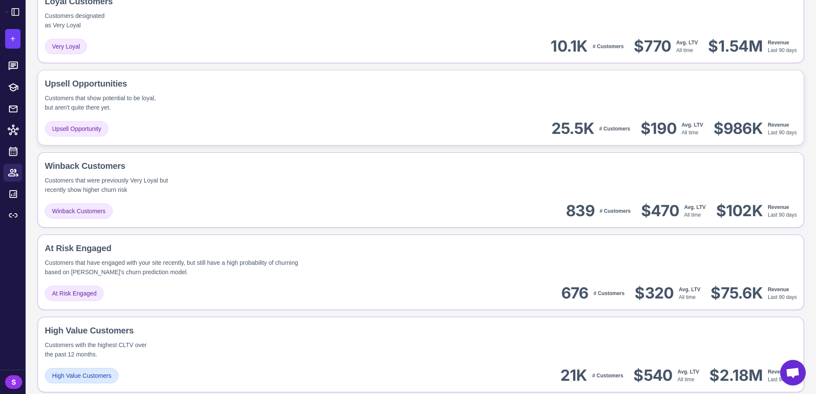
scroll to position [469, 0]
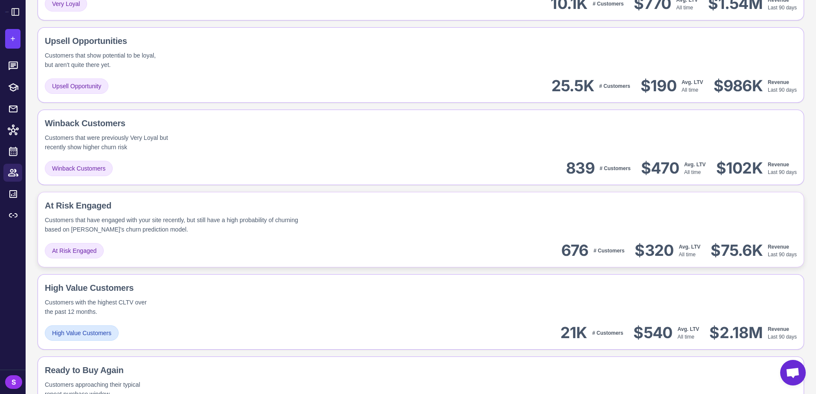
click at [296, 227] on div "Customers that have engaged with your site recently, but still have a high prob…" at bounding box center [177, 224] width 265 height 19
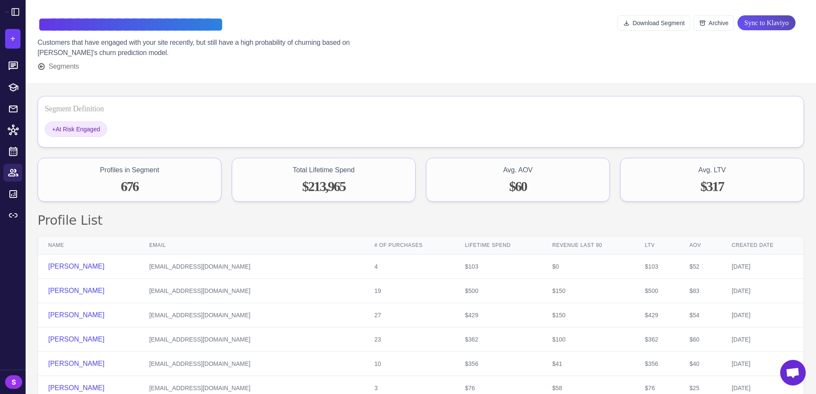
click at [744, 23] on span "Sync to Klaviyo" at bounding box center [766, 22] width 44 height 15
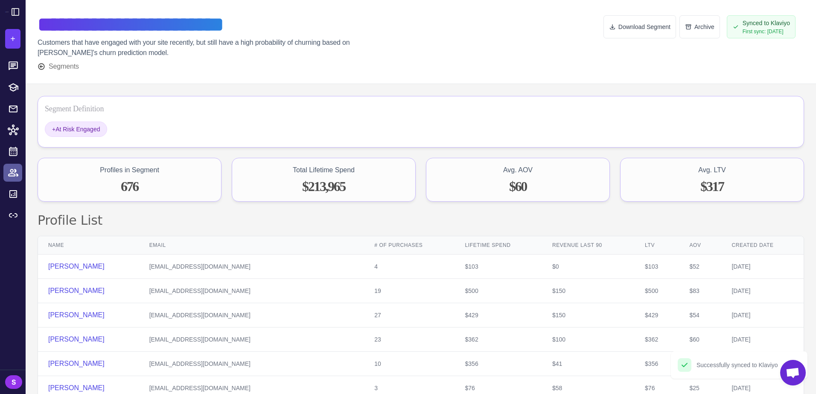
click at [12, 171] on icon at bounding box center [13, 172] width 11 height 11
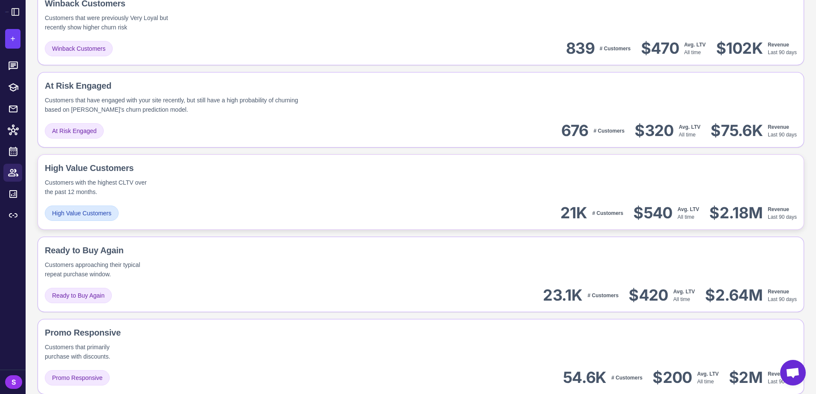
scroll to position [597, 0]
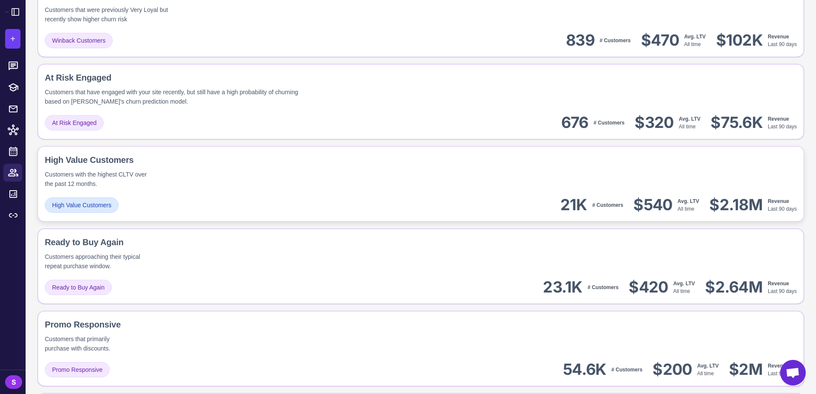
click at [214, 182] on div "High Value Customers Customers with the highest CLTV over the past 12 months." at bounding box center [421, 171] width 752 height 35
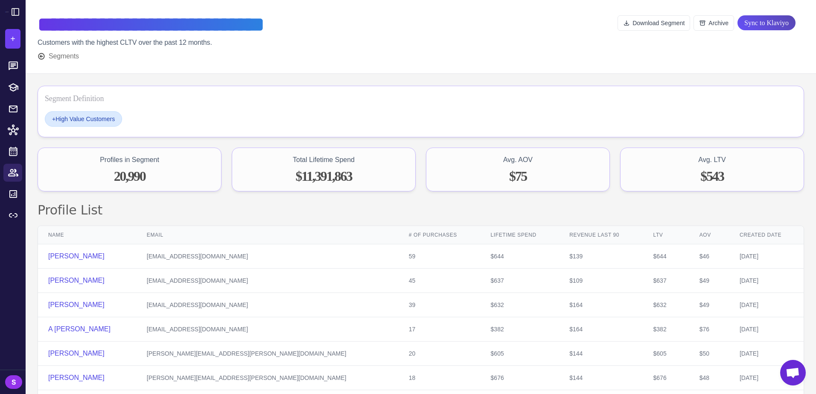
click at [754, 28] on span "Sync to Klaviyo" at bounding box center [766, 22] width 44 height 15
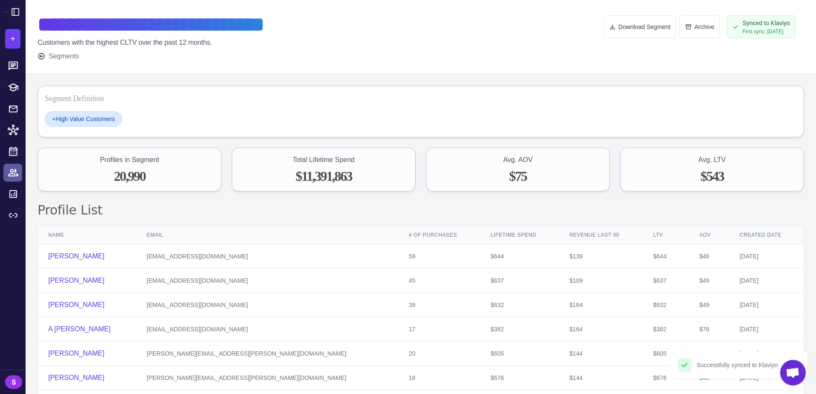
click at [11, 174] on icon at bounding box center [13, 172] width 10 height 7
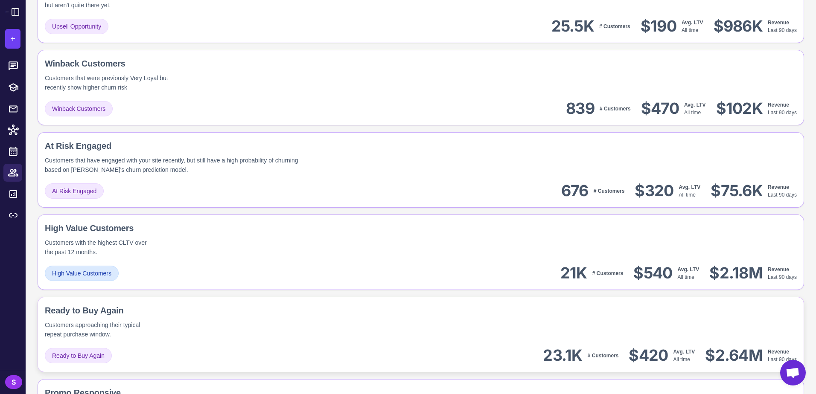
scroll to position [597, 0]
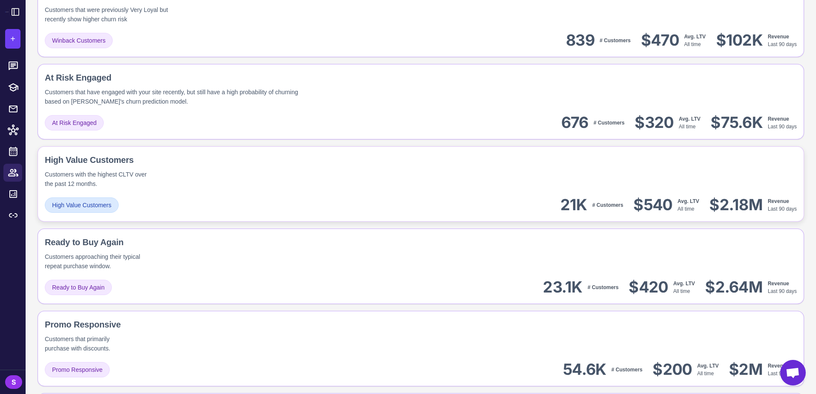
click at [285, 185] on div "High Value Customers Customers with the highest CLTV over the past 12 months." at bounding box center [421, 171] width 752 height 35
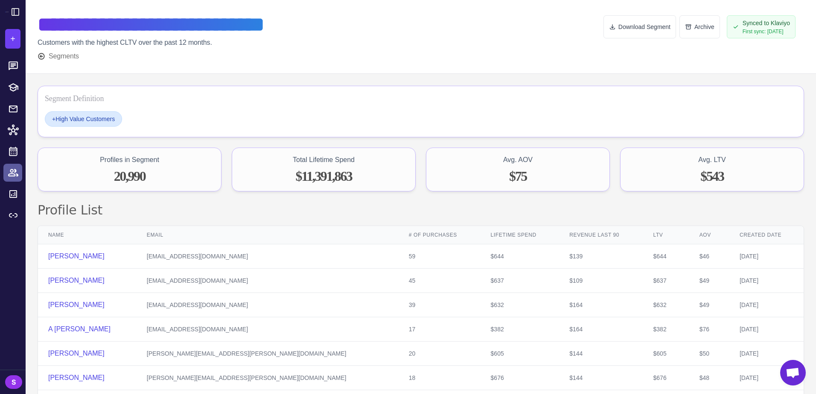
click at [14, 173] on icon at bounding box center [13, 172] width 11 height 11
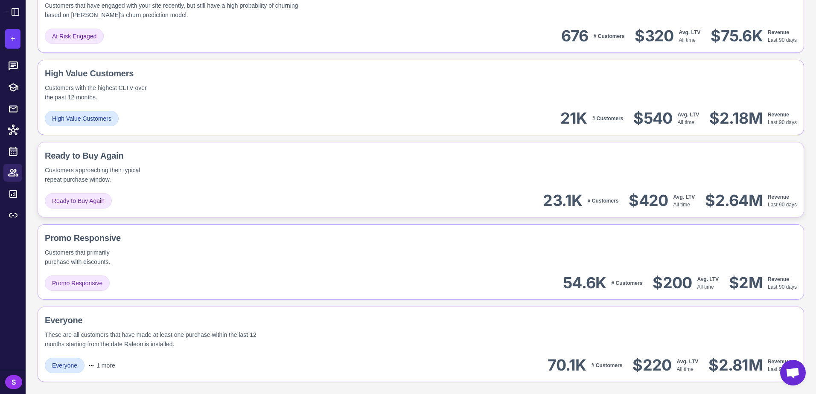
scroll to position [667, 0]
click at [247, 177] on div "Ready to Buy Again Customers approaching their typical repeat purchase window." at bounding box center [421, 166] width 752 height 35
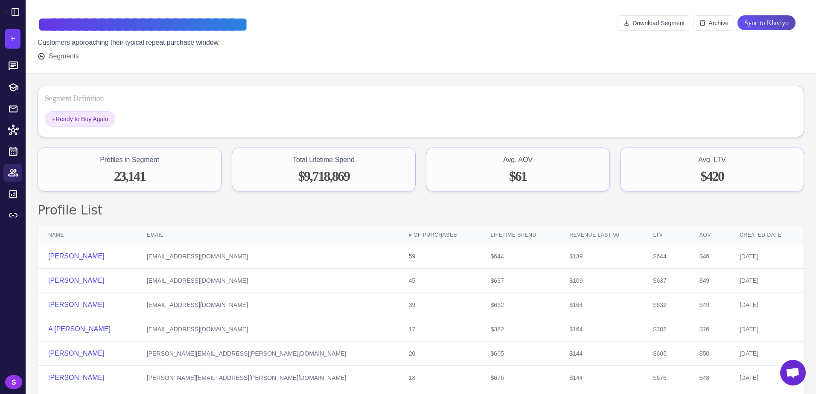
click at [764, 22] on span "Sync to Klaviyo" at bounding box center [766, 22] width 44 height 15
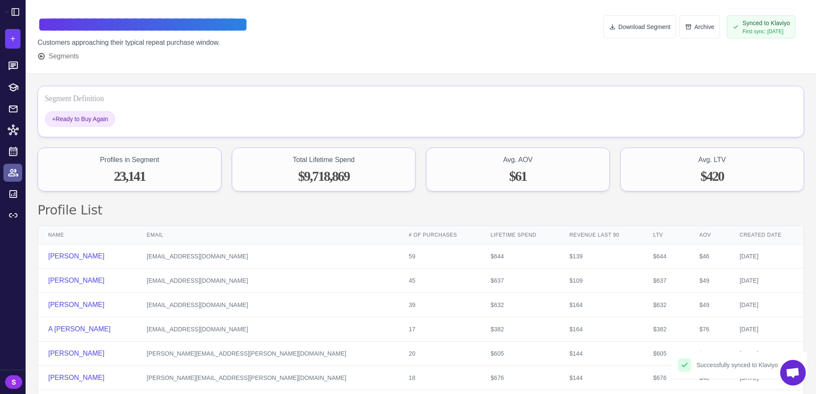
click at [13, 171] on icon at bounding box center [13, 172] width 10 height 7
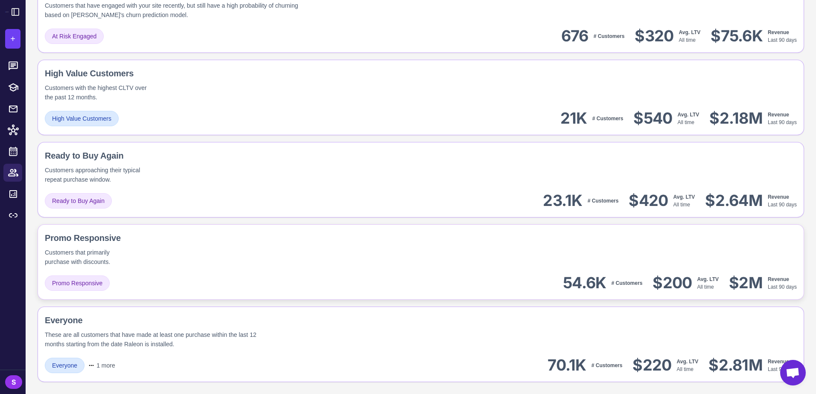
scroll to position [667, 0]
click at [231, 271] on div "Promo Responsive Customers that primarily purchase with discounts. Promo Respon…" at bounding box center [421, 262] width 766 height 76
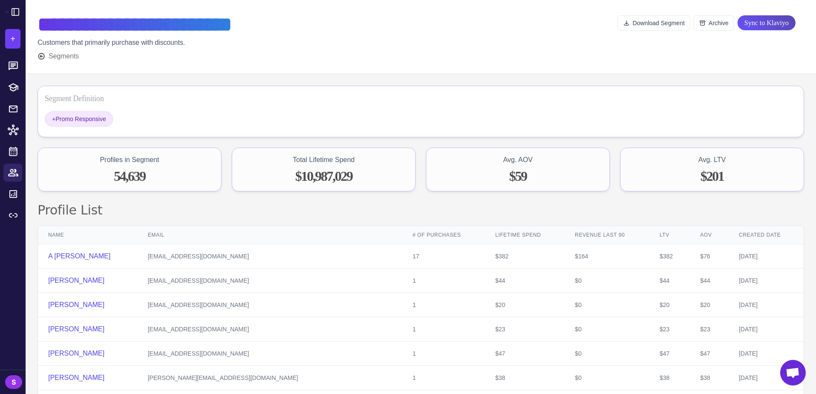
click at [765, 23] on span "Sync to Klaviyo" at bounding box center [766, 22] width 44 height 15
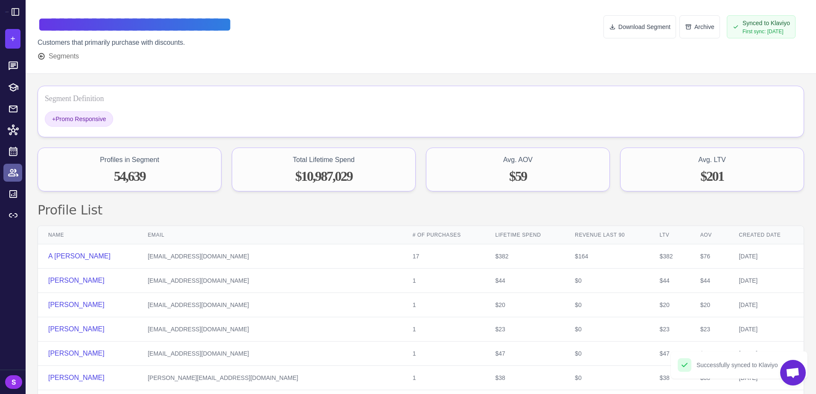
click at [7, 174] on link at bounding box center [12, 173] width 19 height 18
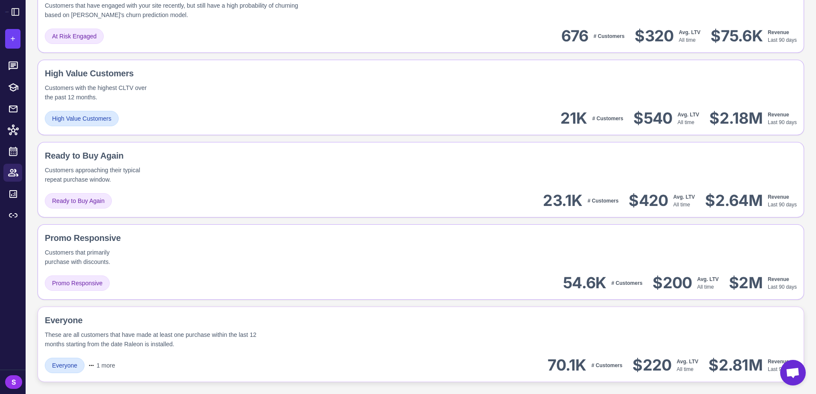
scroll to position [667, 0]
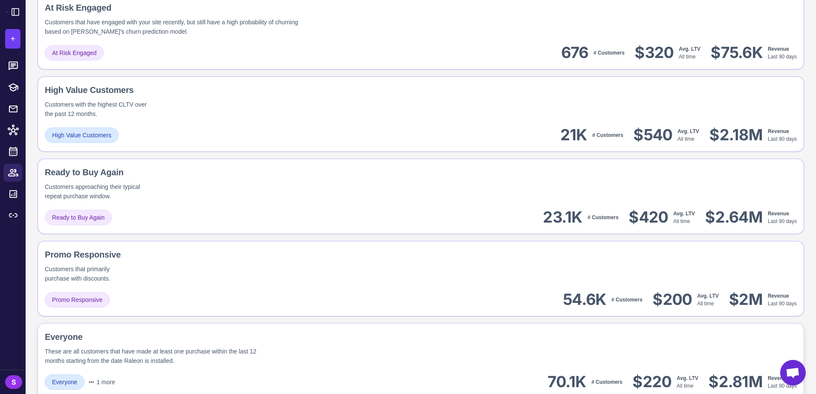
click at [257, 347] on div "These are all customers that have made at least one purchase within the last 12…" at bounding box center [159, 356] width 228 height 19
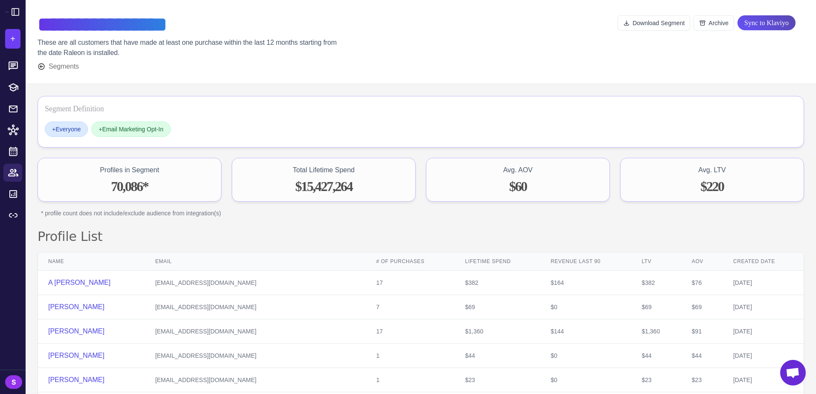
click at [764, 27] on span "Sync to Klaviyo" at bounding box center [766, 22] width 44 height 15
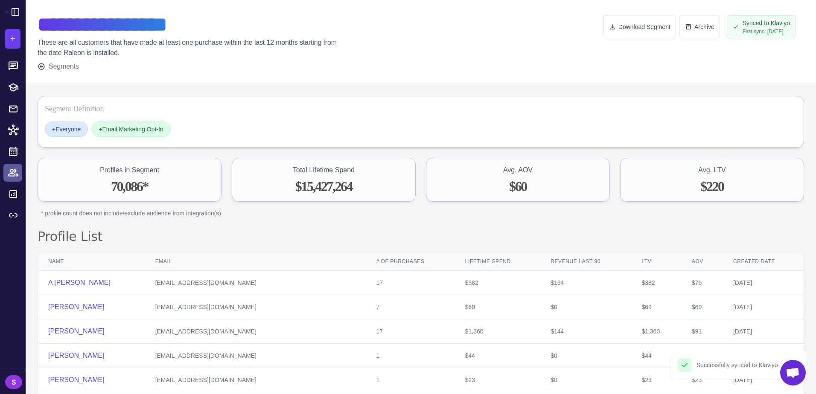
click at [11, 171] on icon at bounding box center [13, 172] width 10 height 7
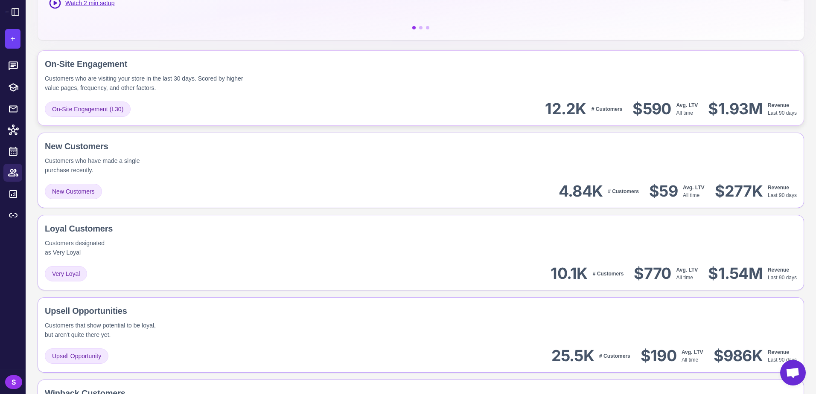
scroll to position [43, 0]
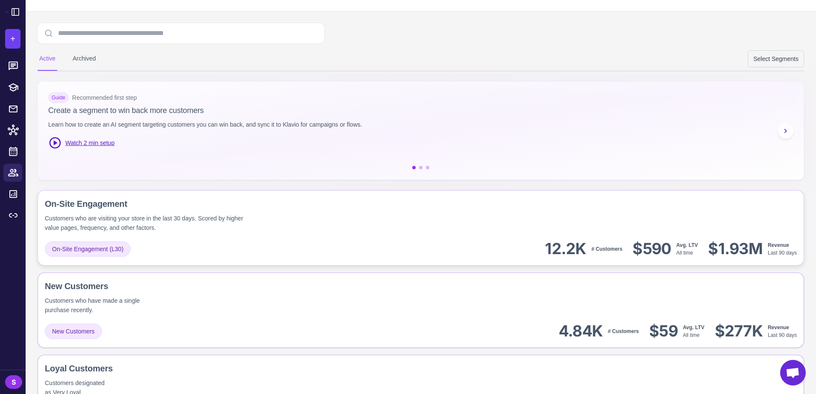
click at [335, 248] on div "On-Site Engagement (L30) 12.2K # Customers $590 Avg. LTV All time $1.93M Revenu…" at bounding box center [421, 248] width 752 height 19
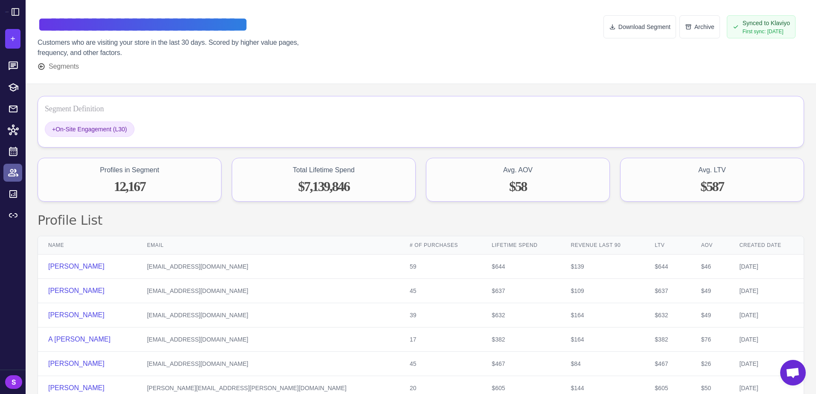
click at [9, 171] on icon at bounding box center [13, 172] width 11 height 11
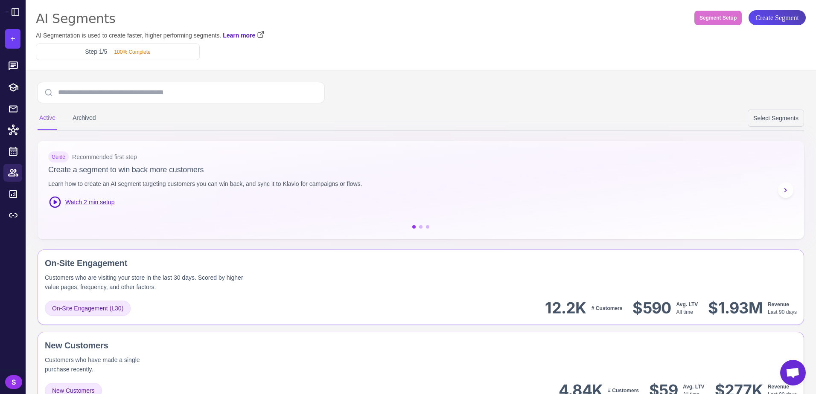
scroll to position [128, 0]
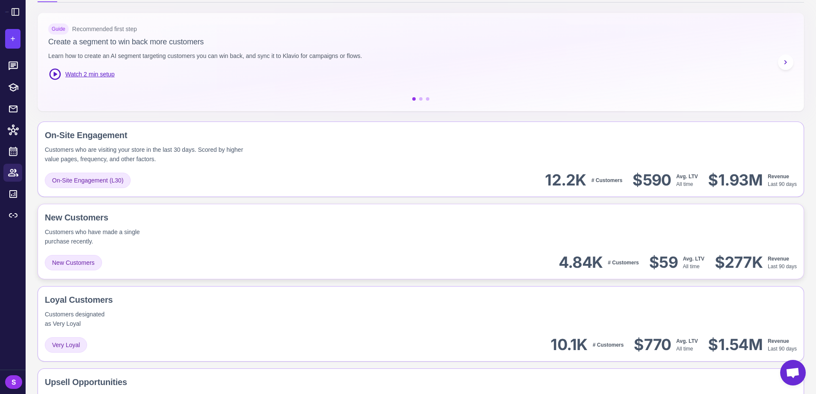
click at [251, 235] on div "New Customers Customers who have made a single purchase recently." at bounding box center [421, 228] width 752 height 35
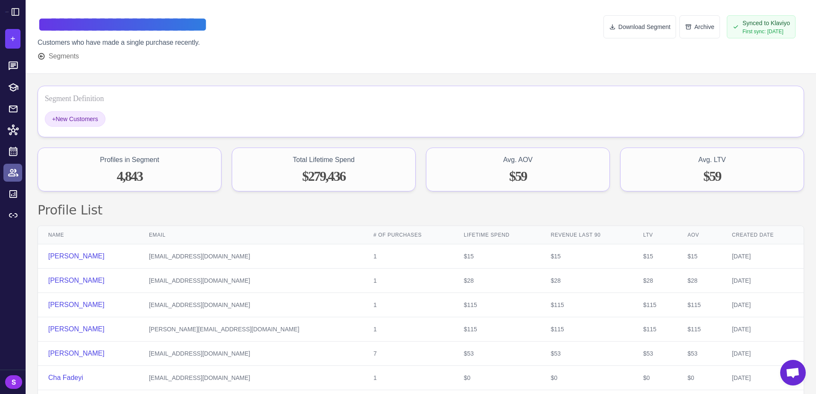
click at [9, 173] on icon at bounding box center [13, 172] width 11 height 11
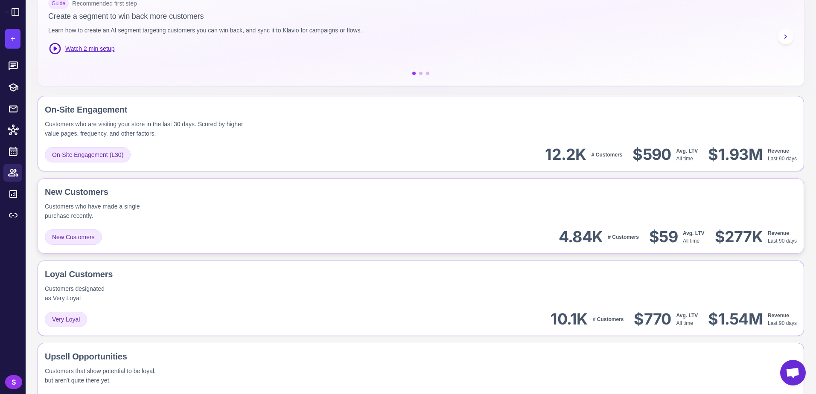
scroll to position [171, 0]
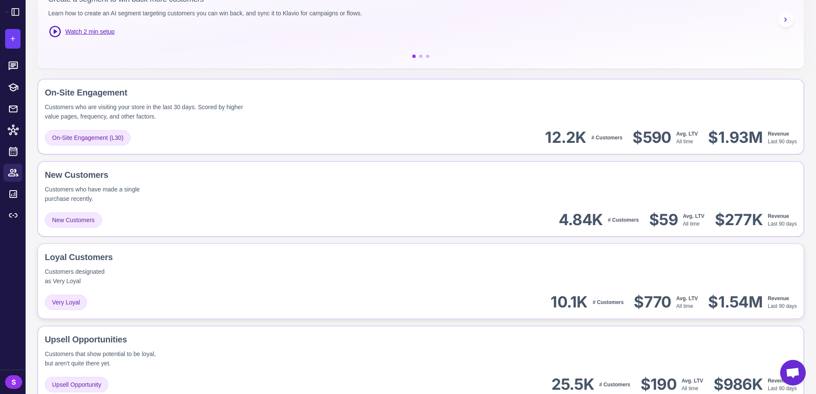
click at [273, 267] on div "Loyal Customers Customers designated as Very Loyal" at bounding box center [421, 268] width 752 height 35
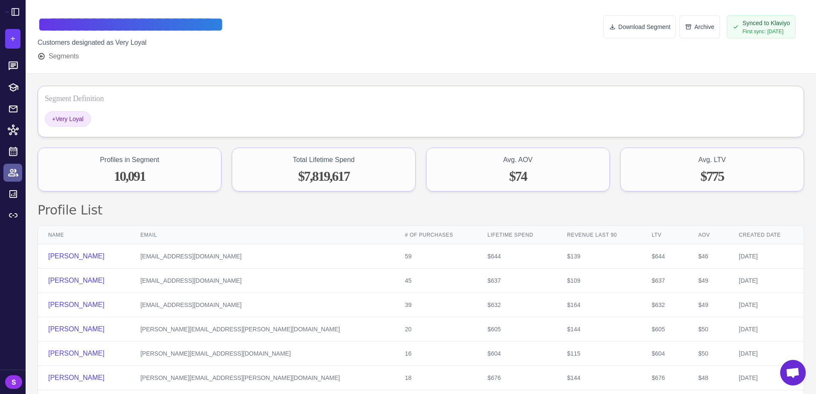
click at [12, 175] on icon at bounding box center [13, 172] width 11 height 11
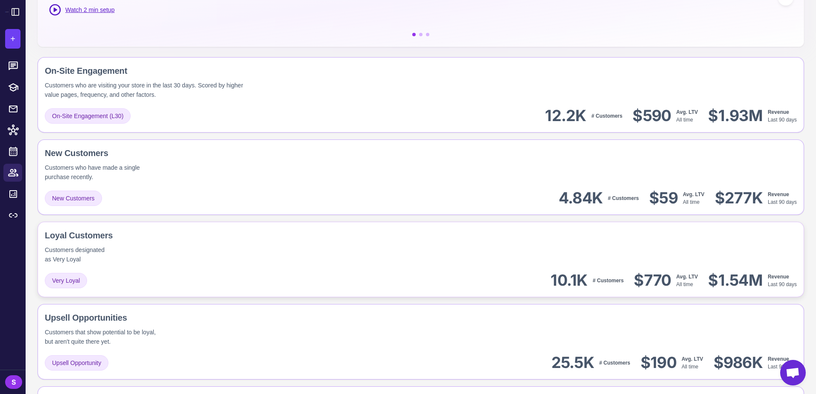
scroll to position [256, 0]
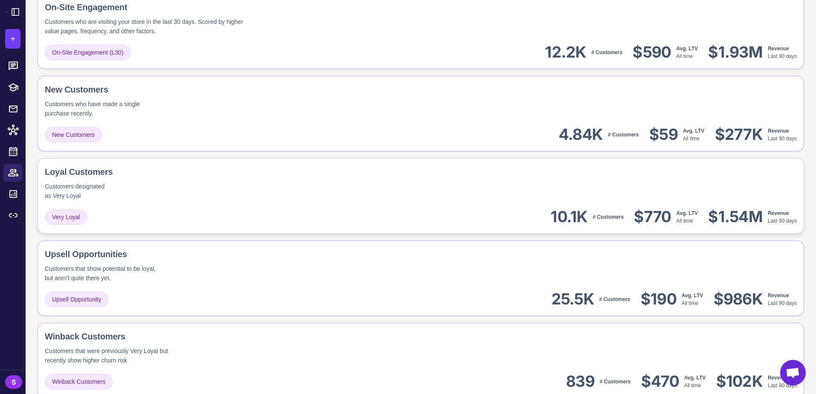
click at [227, 209] on div "Very Loyal 10.1K # Customers $770 Avg. LTV All time $1.54M Revenue Last 90 days" at bounding box center [421, 216] width 752 height 19
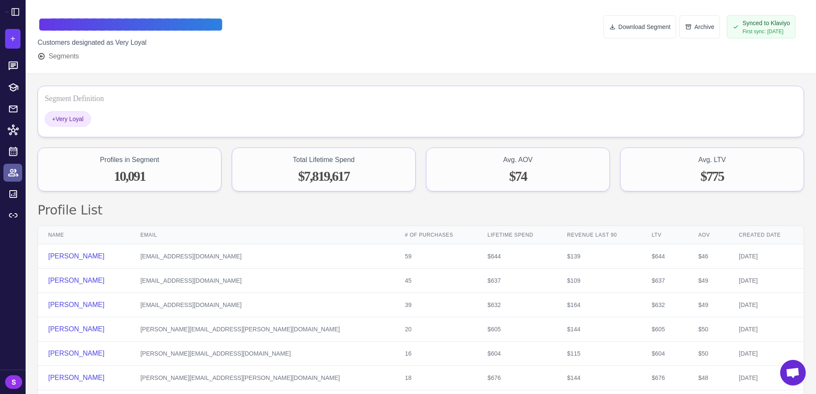
click at [18, 176] on icon at bounding box center [13, 172] width 11 height 11
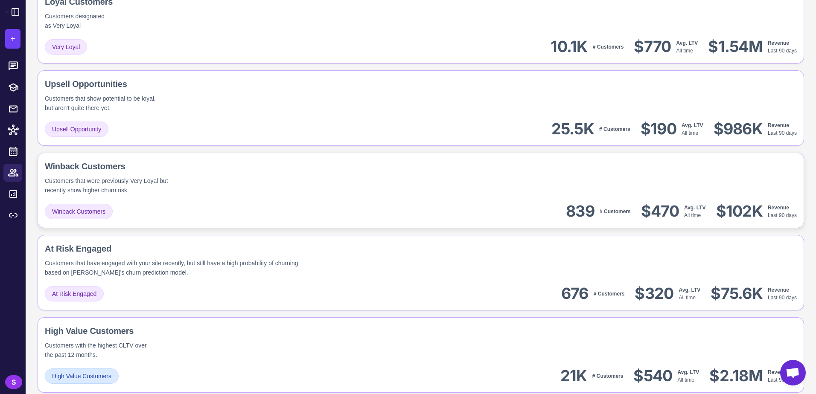
scroll to position [427, 0]
click at [261, 197] on div "Winback Customers Customers that were previously Very Loyal but recently show h…" at bounding box center [421, 190] width 766 height 76
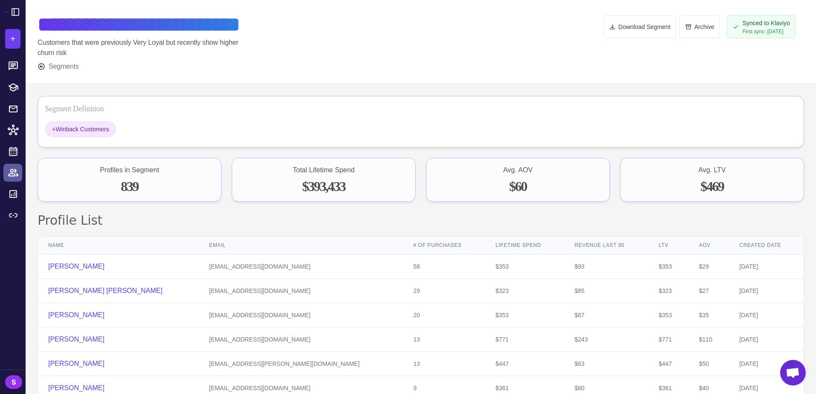
click at [19, 171] on div at bounding box center [15, 172] width 11 height 11
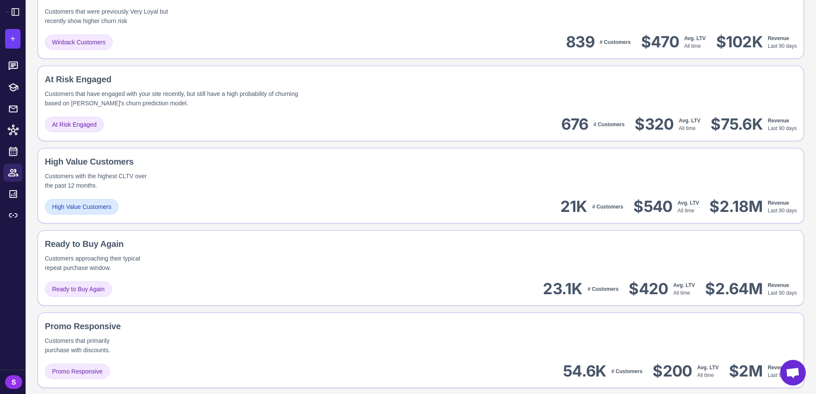
scroll to position [597, 0]
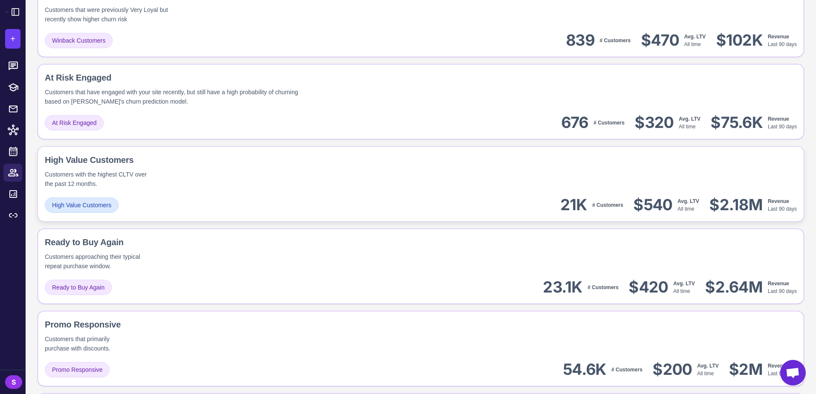
click at [238, 192] on div "High Value Customers Customers with the highest CLTV over the past 12 months. H…" at bounding box center [421, 184] width 766 height 76
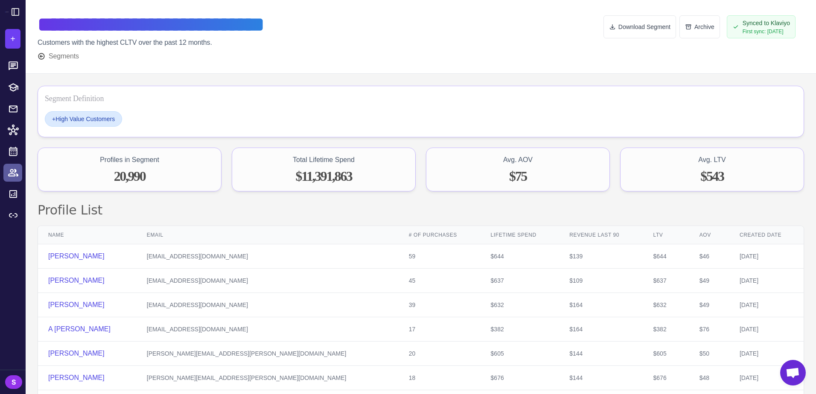
click at [13, 167] on link at bounding box center [12, 173] width 19 height 18
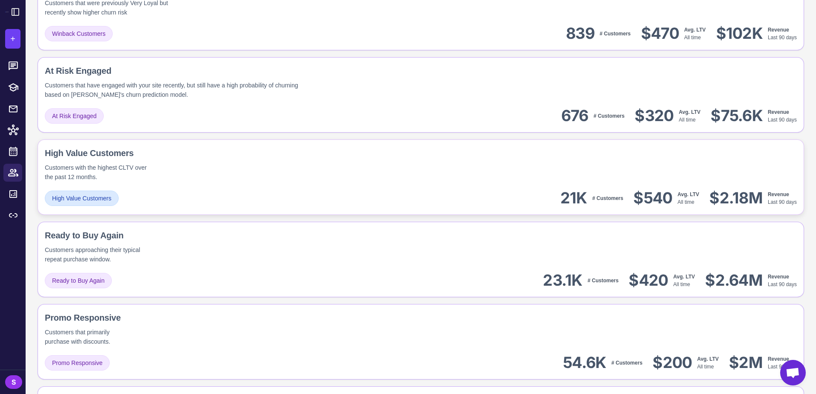
scroll to position [607, 0]
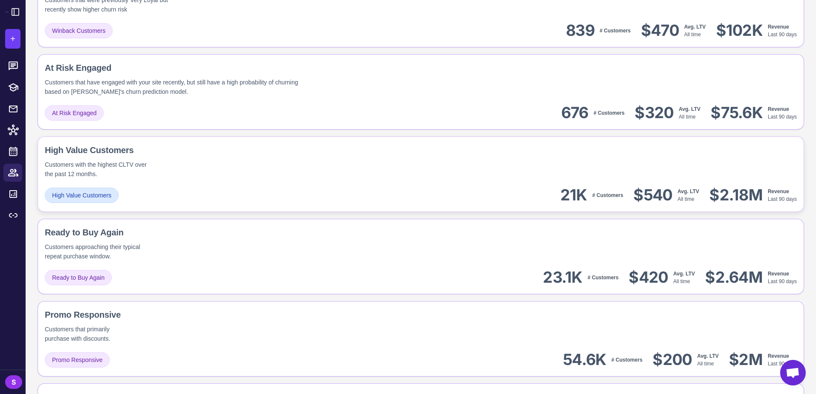
click at [262, 173] on div "High Value Customers Customers with the highest CLTV over the past 12 months." at bounding box center [421, 161] width 752 height 35
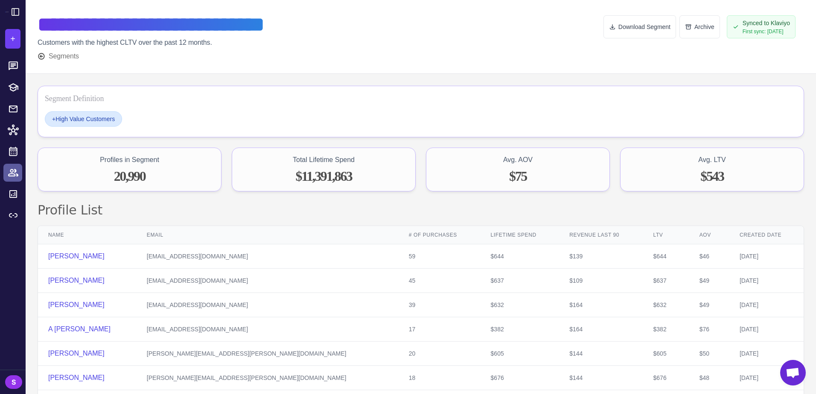
click at [13, 171] on icon at bounding box center [13, 172] width 10 height 7
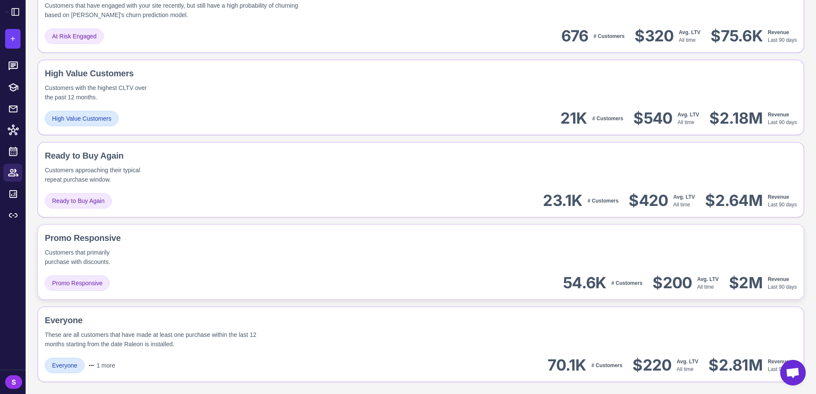
scroll to position [667, 0]
click at [290, 272] on div "Promo Responsive Customers that primarily purchase with discounts. Promo Respon…" at bounding box center [421, 262] width 766 height 76
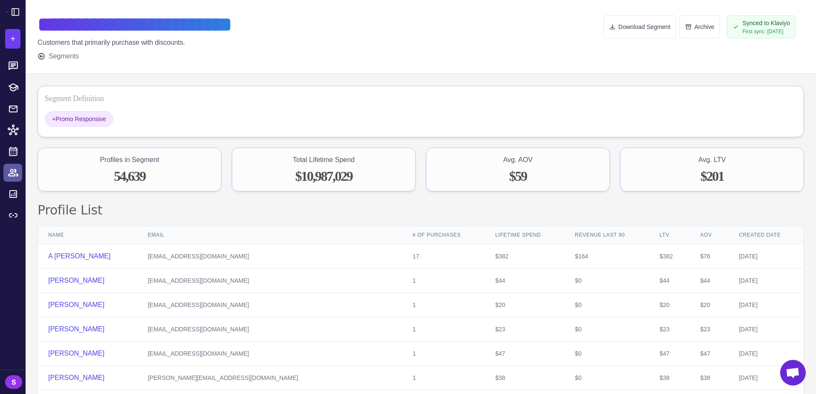
click at [12, 175] on icon at bounding box center [13, 172] width 11 height 11
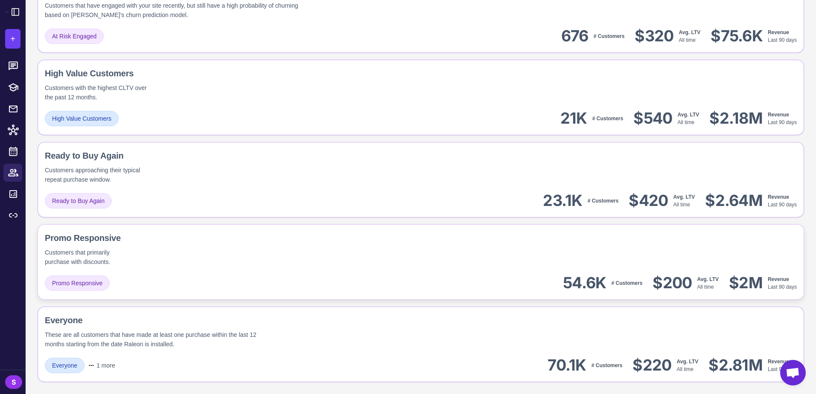
scroll to position [667, 0]
click at [296, 325] on div "Everyone" at bounding box center [216, 320] width 343 height 13
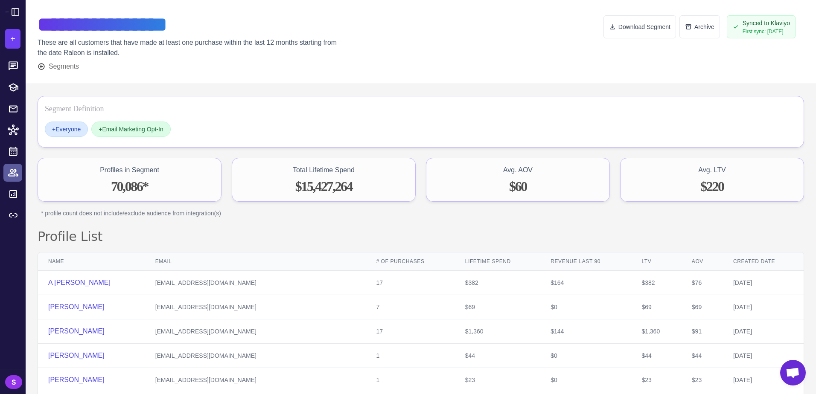
click at [9, 171] on icon at bounding box center [13, 172] width 11 height 11
